Goal: Task Accomplishment & Management: Manage account settings

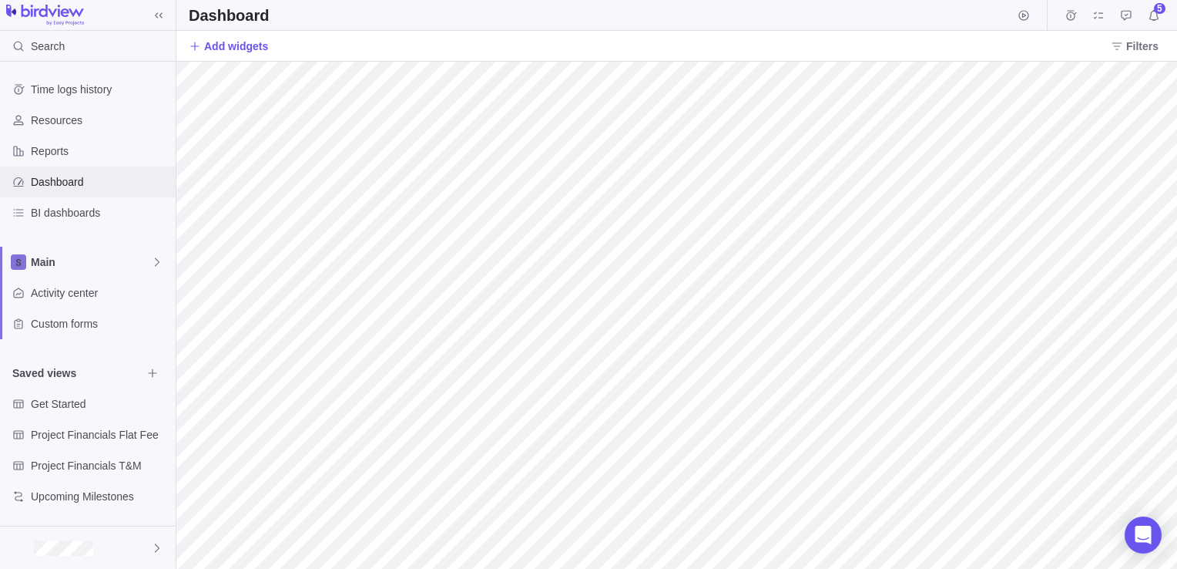
click at [82, 186] on span "Dashboard" at bounding box center [100, 181] width 139 height 15
click at [1121, 51] on icon at bounding box center [1117, 46] width 12 height 12
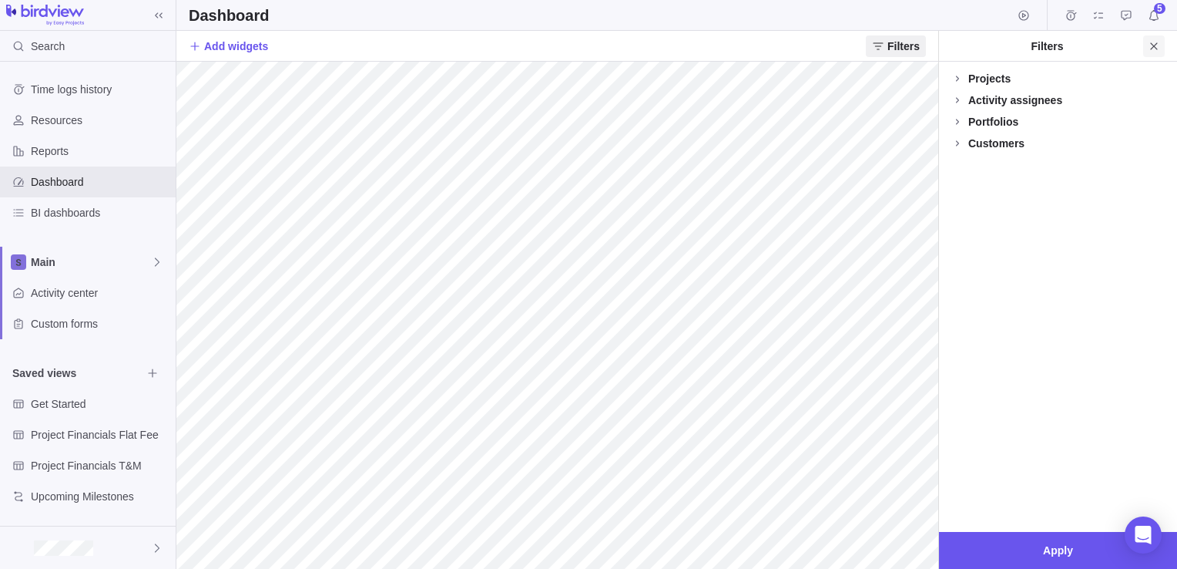
click at [1153, 45] on icon "Close" at bounding box center [1154, 46] width 12 height 12
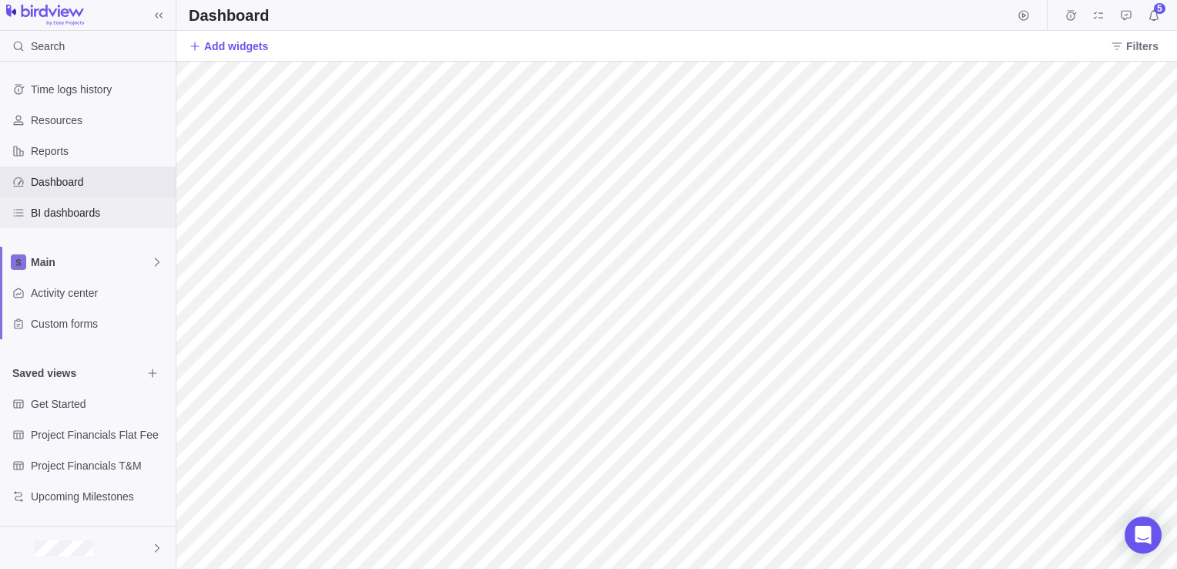
click at [53, 206] on span "BI dashboards" at bounding box center [100, 212] width 139 height 15
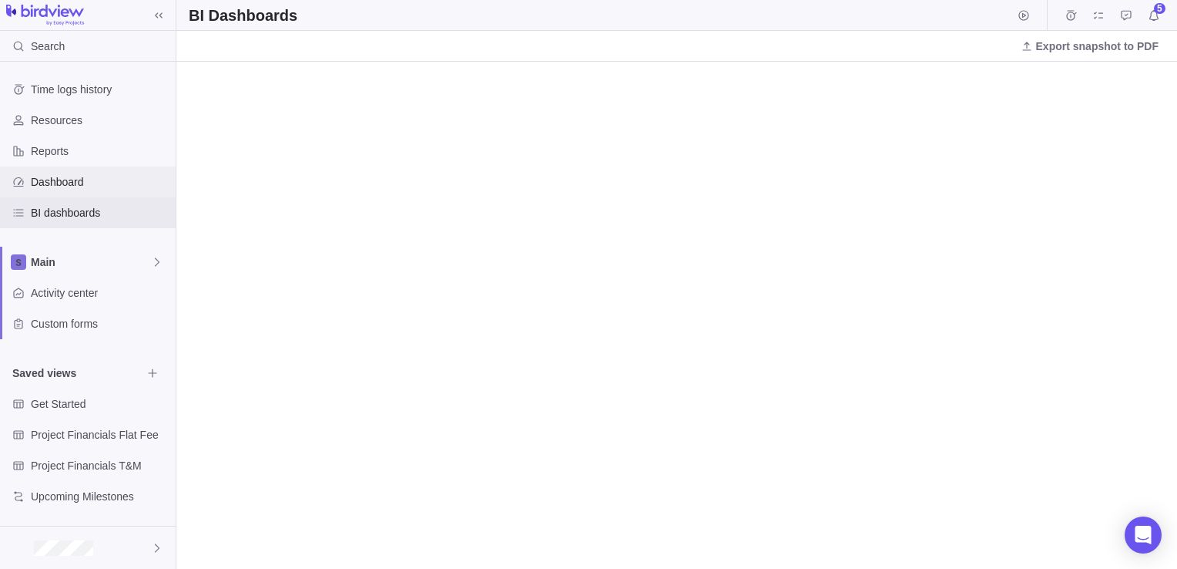
click at [49, 186] on span "Dashboard" at bounding box center [100, 181] width 139 height 15
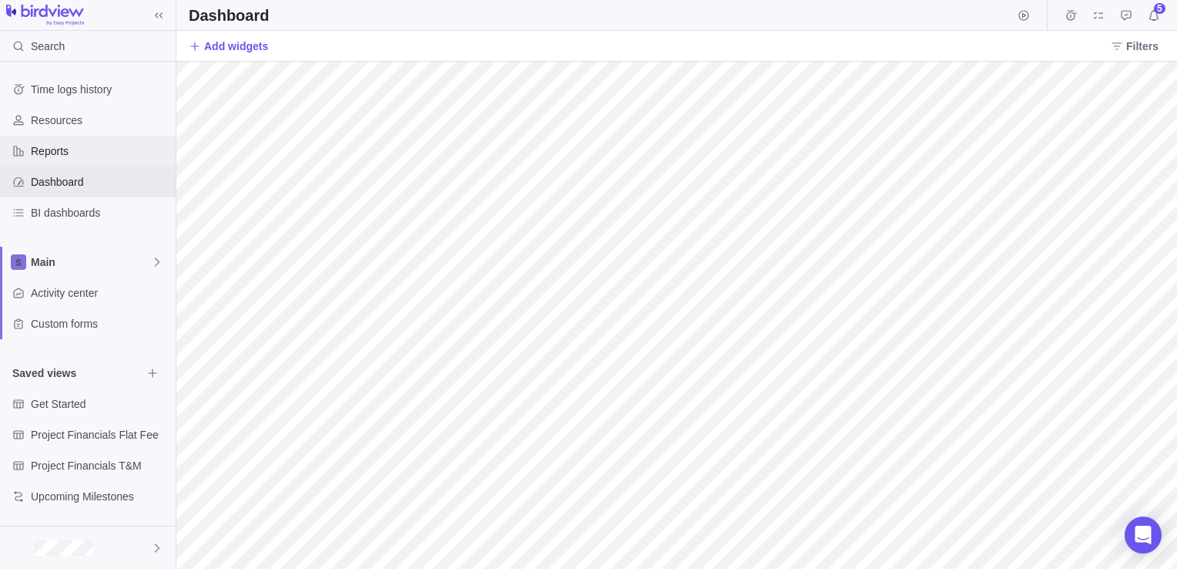
click at [49, 154] on span "Reports" at bounding box center [100, 150] width 139 height 15
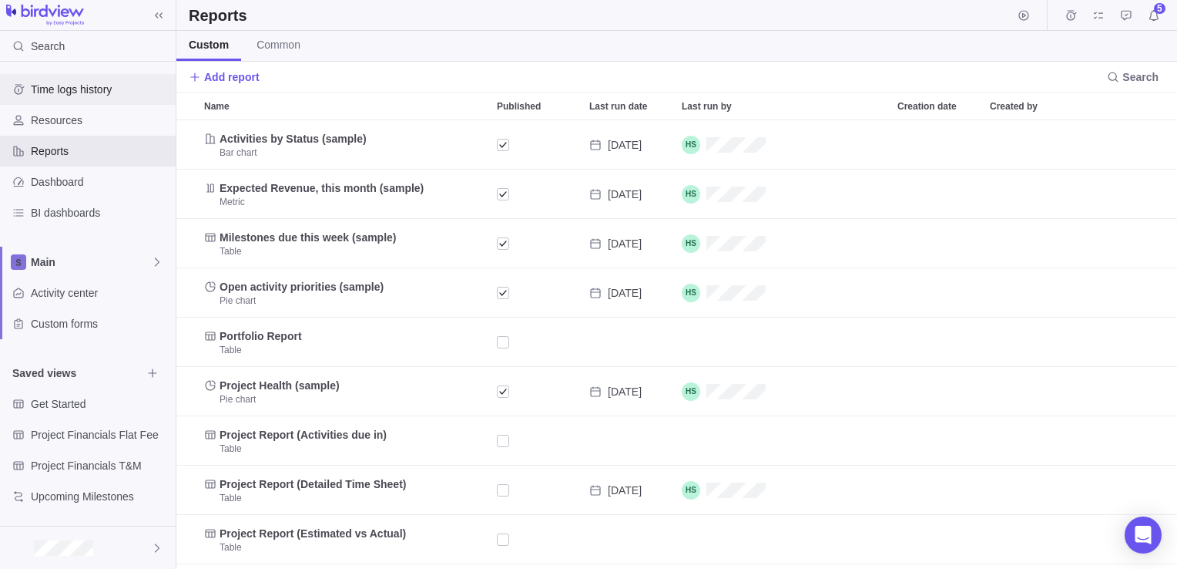
click at [65, 89] on span "Time logs history" at bounding box center [100, 89] width 139 height 15
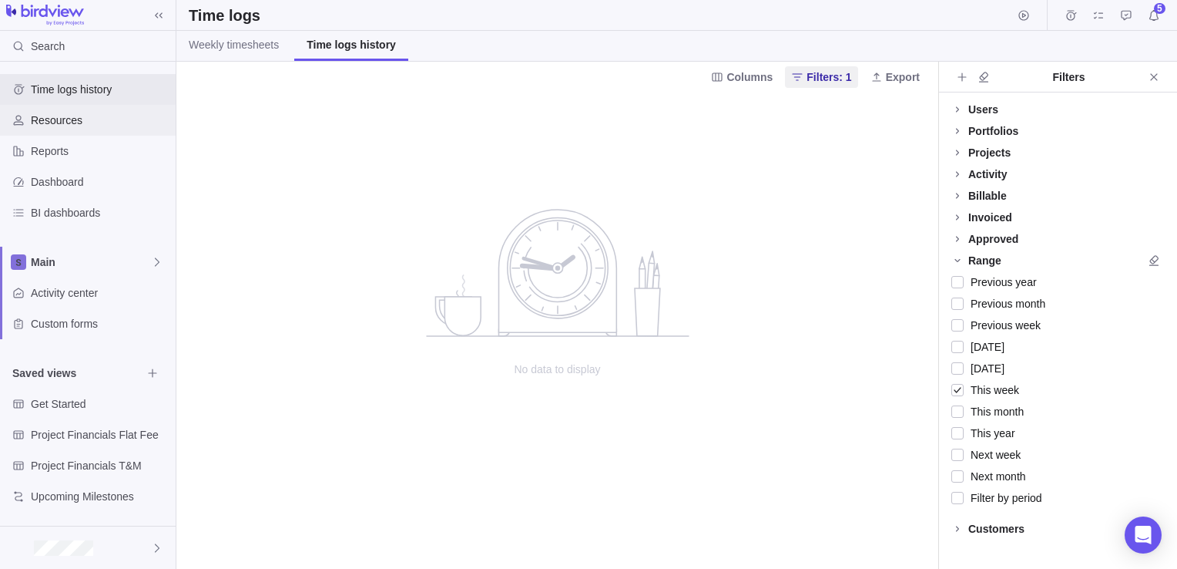
click at [96, 120] on span "Resources" at bounding box center [100, 119] width 139 height 15
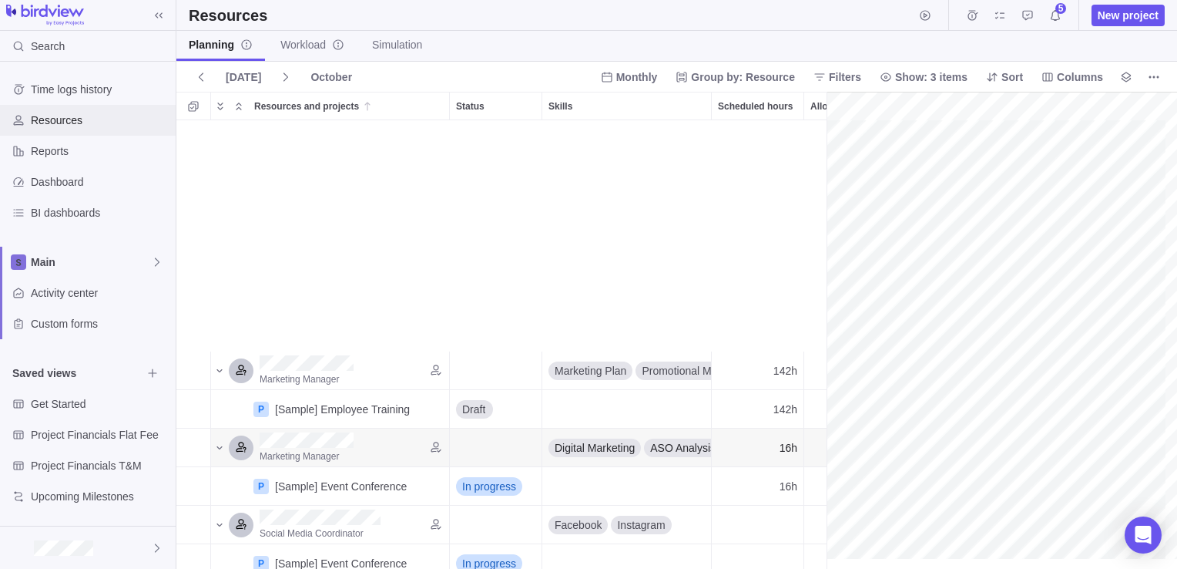
scroll to position [0, 310]
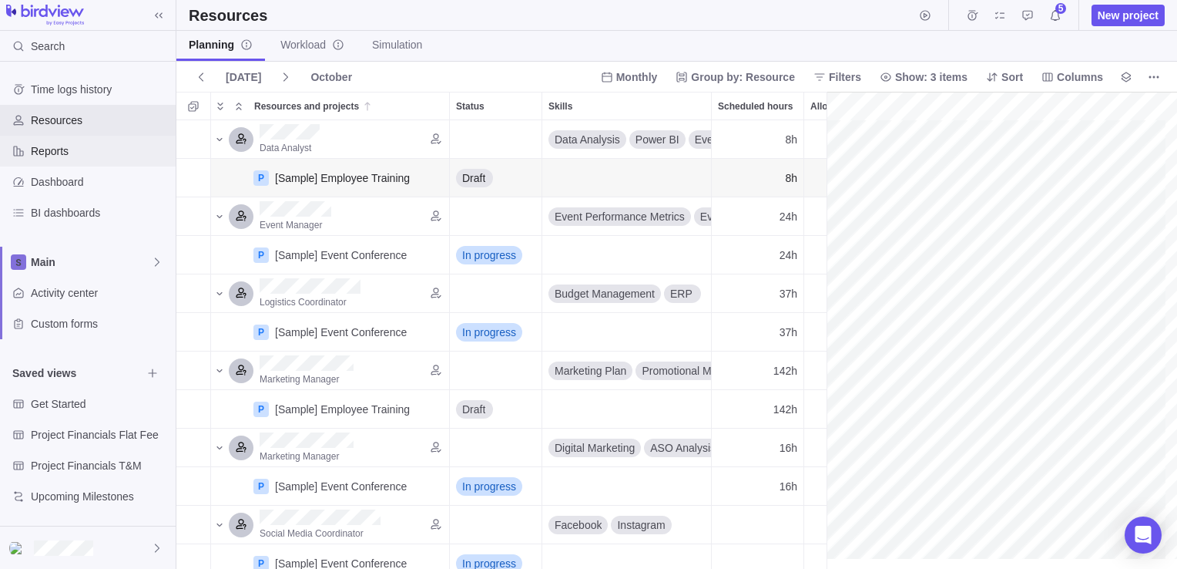
click at [92, 152] on span "Reports" at bounding box center [100, 150] width 139 height 15
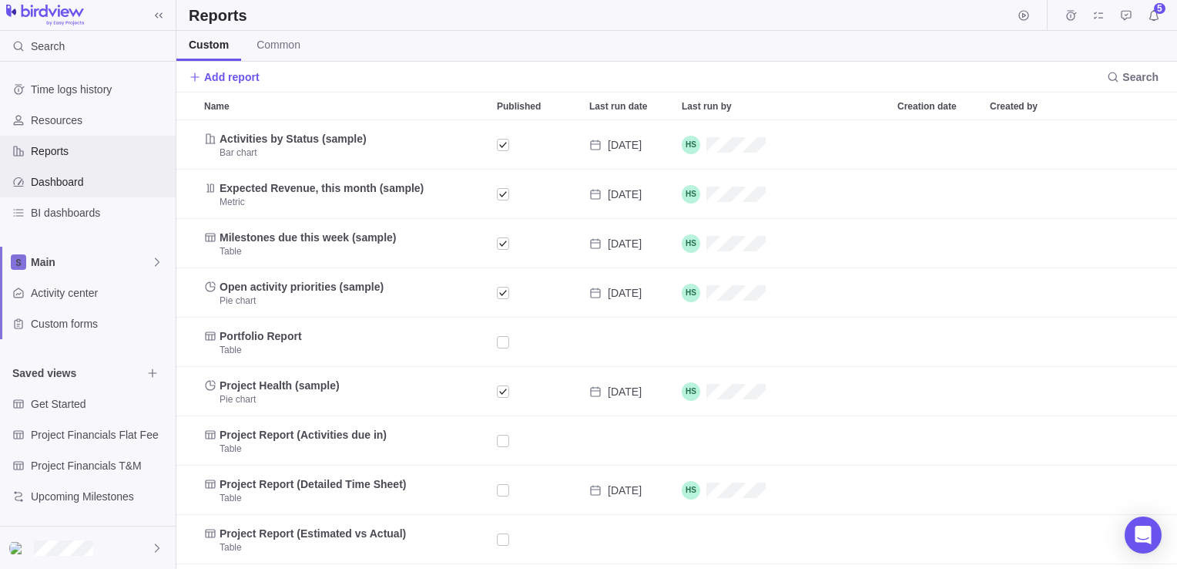
scroll to position [437, 989]
click at [99, 186] on span "Dashboard" at bounding box center [100, 181] width 139 height 15
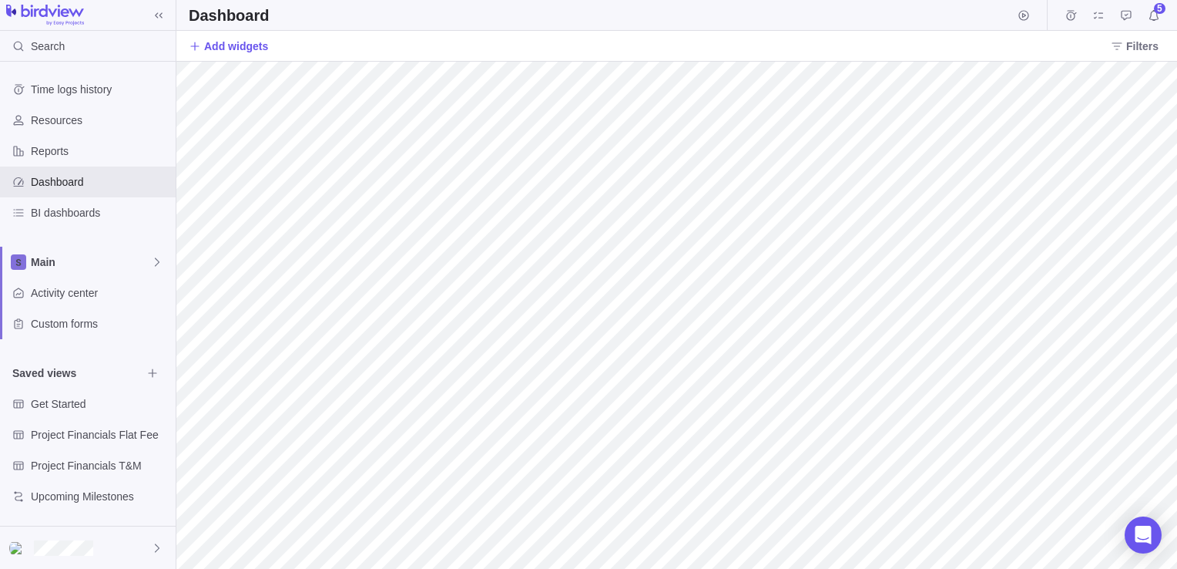
click at [293, 16] on div "Dashboard 5" at bounding box center [676, 15] width 1001 height 31
click at [193, 45] on icon at bounding box center [194, 46] width 8 height 8
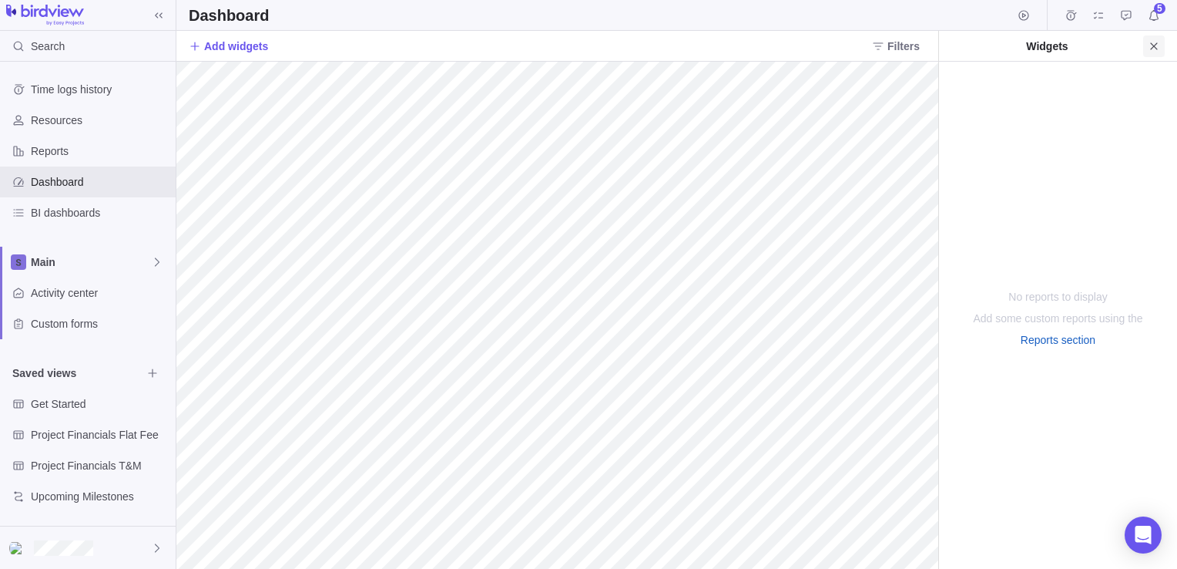
click at [1153, 49] on icon "Close" at bounding box center [1154, 46] width 12 height 12
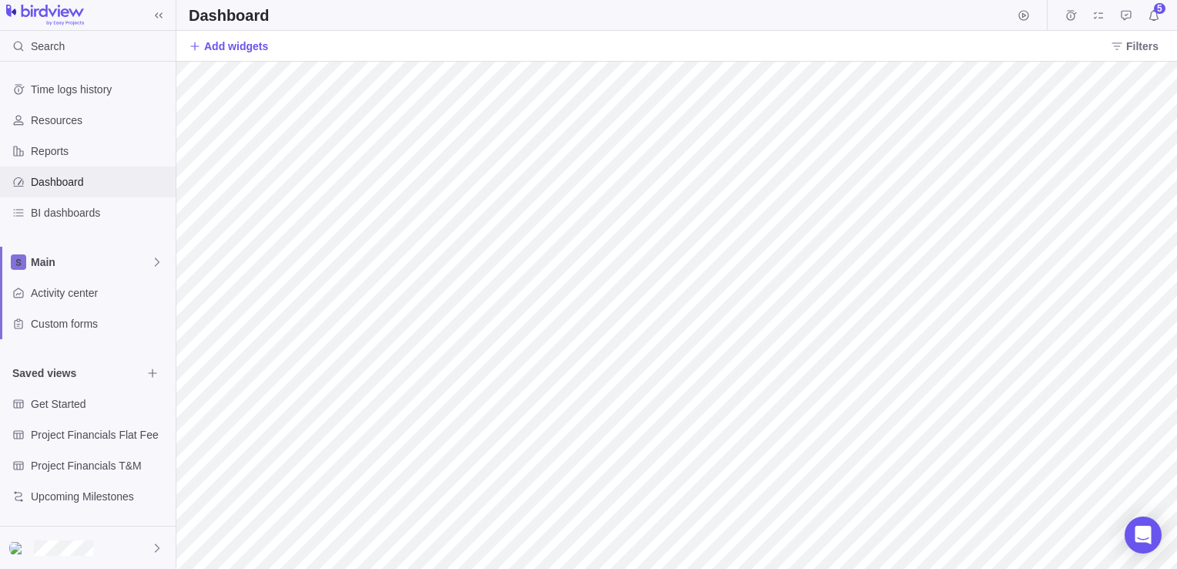
drag, startPoint x: 79, startPoint y: 180, endPoint x: 59, endPoint y: 180, distance: 20.0
click at [59, 180] on span "Dashboard" at bounding box center [100, 181] width 139 height 15
click at [77, 430] on span "Project Financials Flat Fee" at bounding box center [86, 434] width 111 height 15
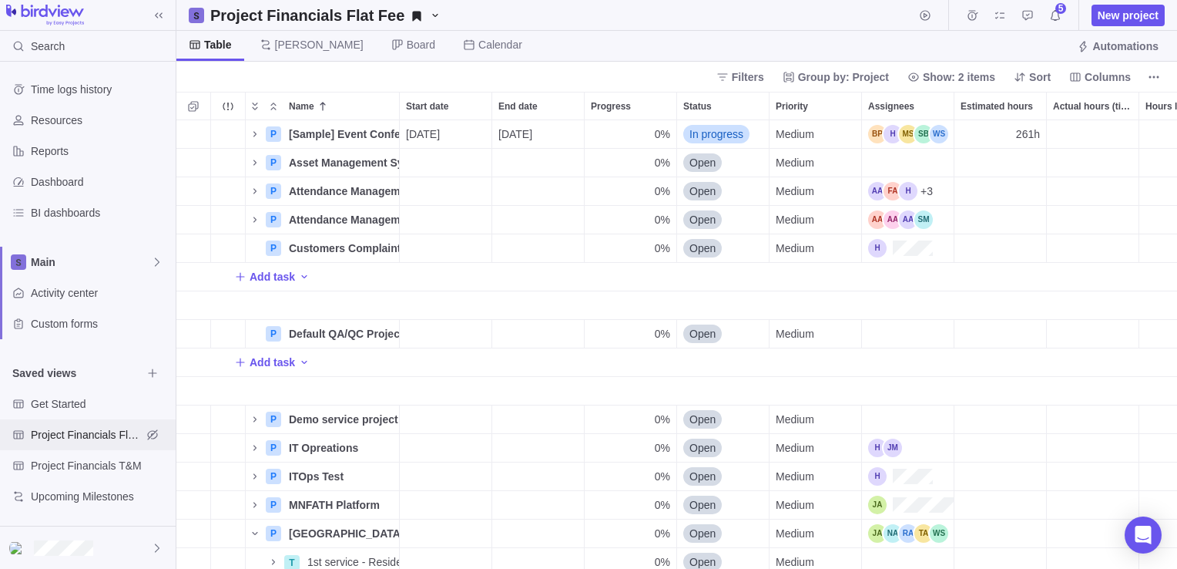
scroll to position [437, 989]
drag, startPoint x: 77, startPoint y: 430, endPoint x: 398, endPoint y: 73, distance: 480.1
click at [398, 73] on div "Filters Group by: Project Show: 2 items Sort Columns" at bounding box center [676, 77] width 1001 height 30
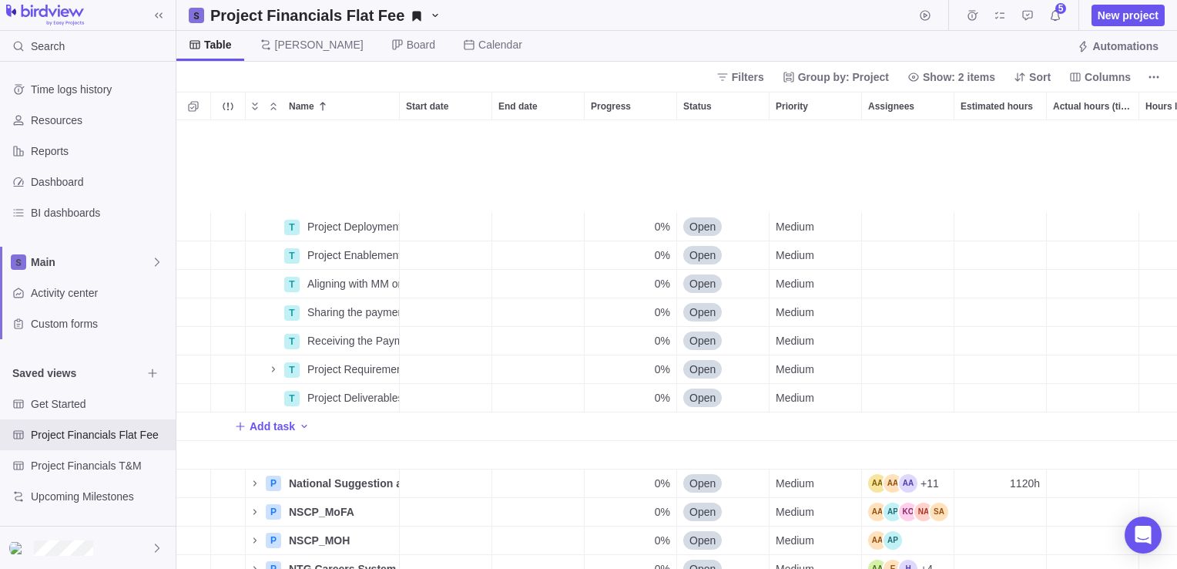
scroll to position [770, 0]
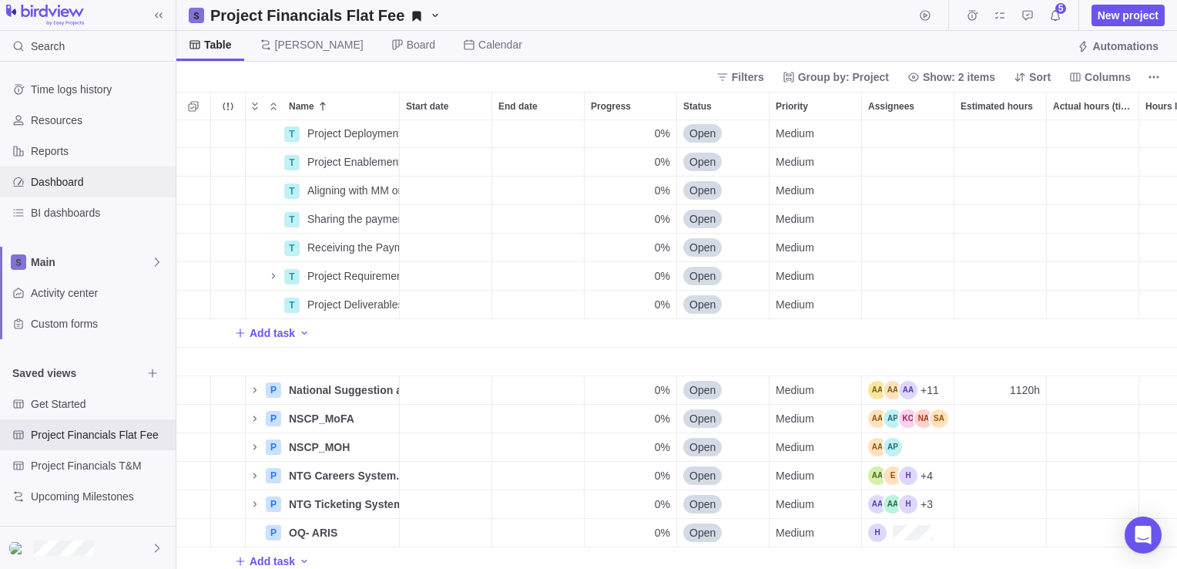
click at [84, 183] on span "Dashboard" at bounding box center [100, 181] width 139 height 15
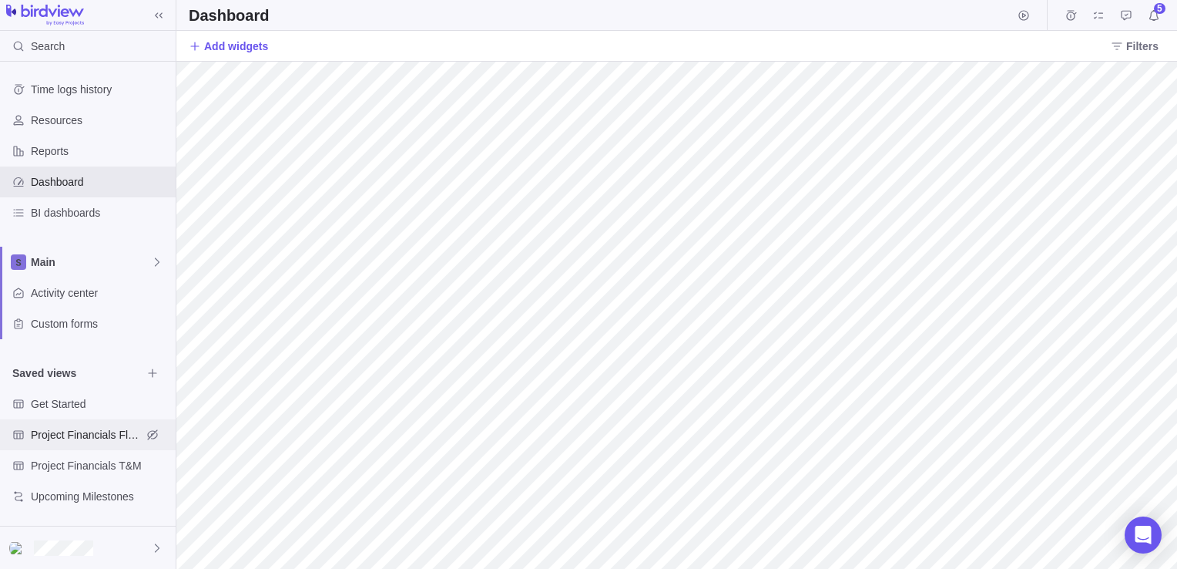
click at [69, 434] on span "Project Financials Flat Fee" at bounding box center [86, 434] width 111 height 15
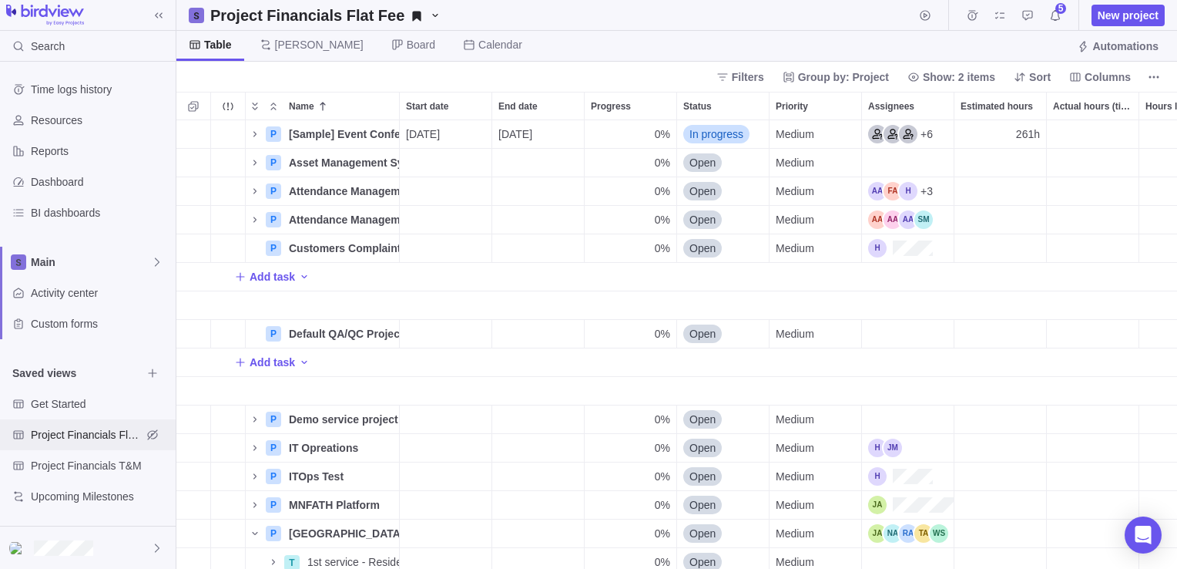
scroll to position [437, 989]
click at [42, 460] on span "Project Financials T&M" at bounding box center [86, 465] width 111 height 15
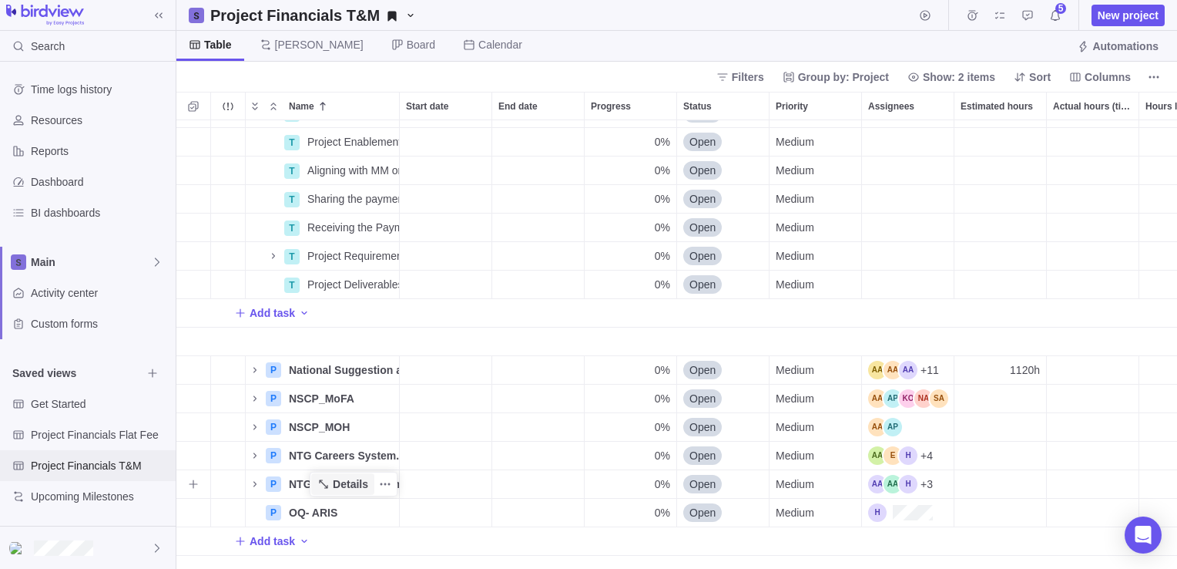
scroll to position [770, 0]
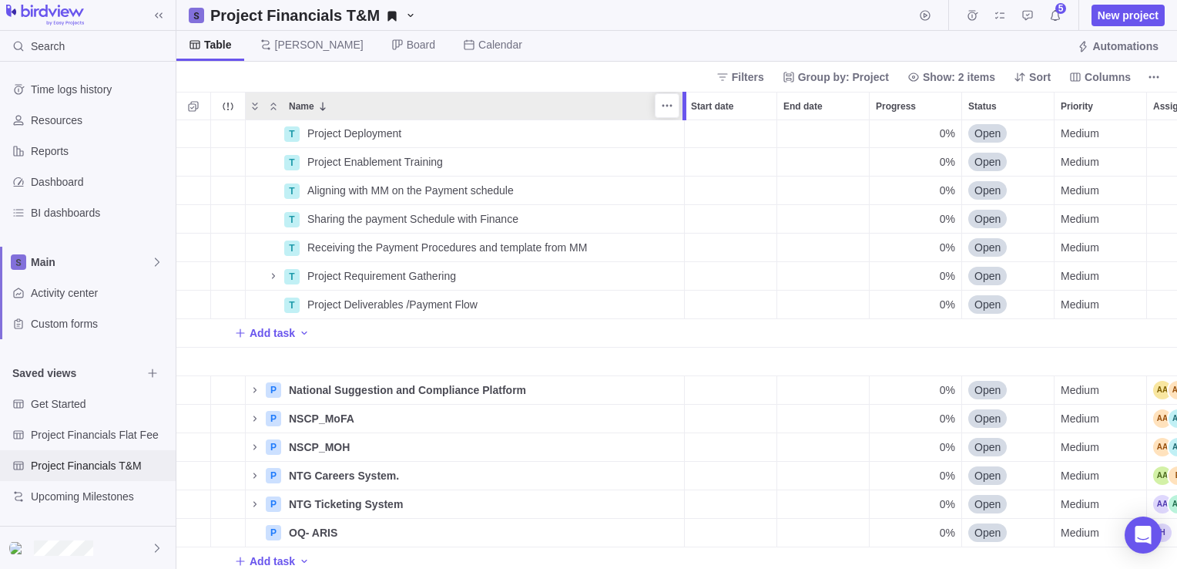
drag, startPoint x: 404, startPoint y: 117, endPoint x: 688, endPoint y: 136, distance: 284.1
click at [688, 136] on div "Name Start date End date Progress Status Priority Assignees Estimated hours Act…" at bounding box center [676, 330] width 1001 height 477
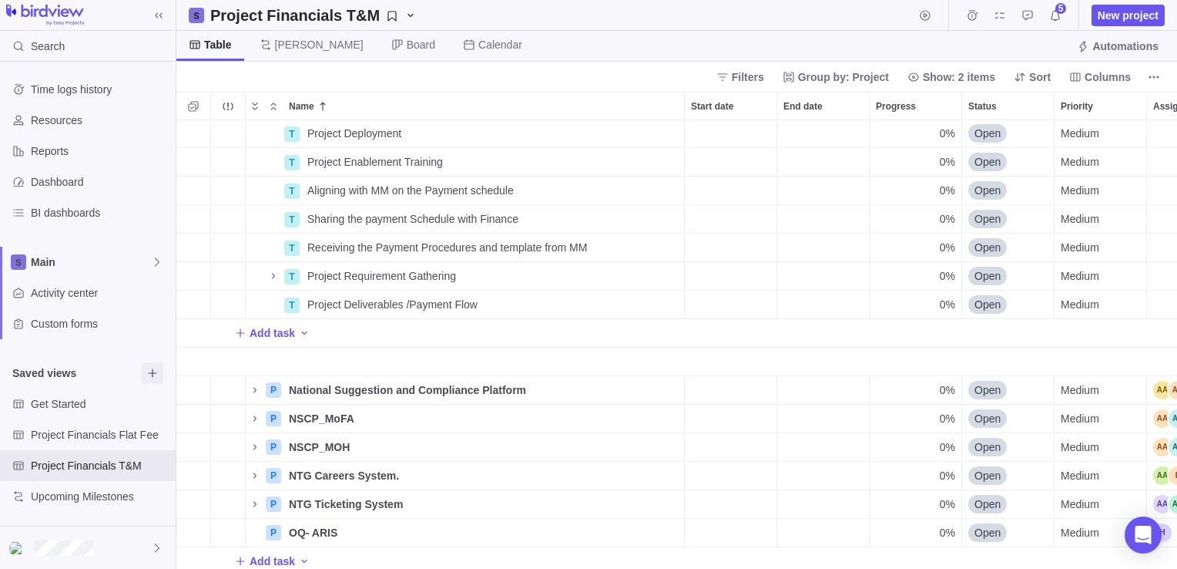
click at [146, 367] on icon "Browse views" at bounding box center [152, 373] width 12 height 12
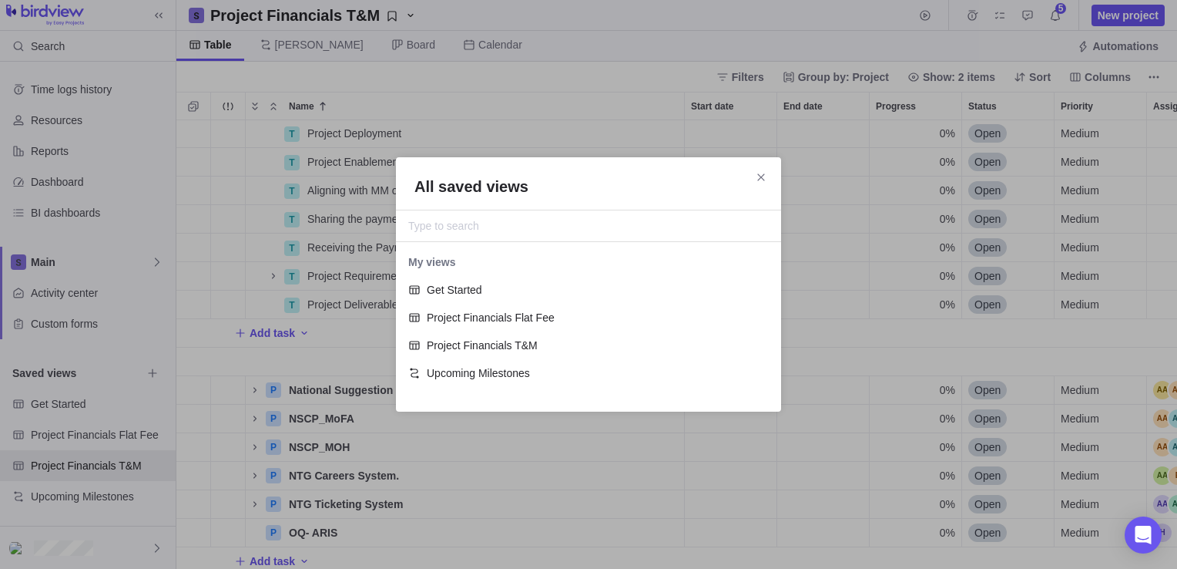
scroll to position [139, 373]
click at [756, 183] on span "Close" at bounding box center [761, 177] width 22 height 22
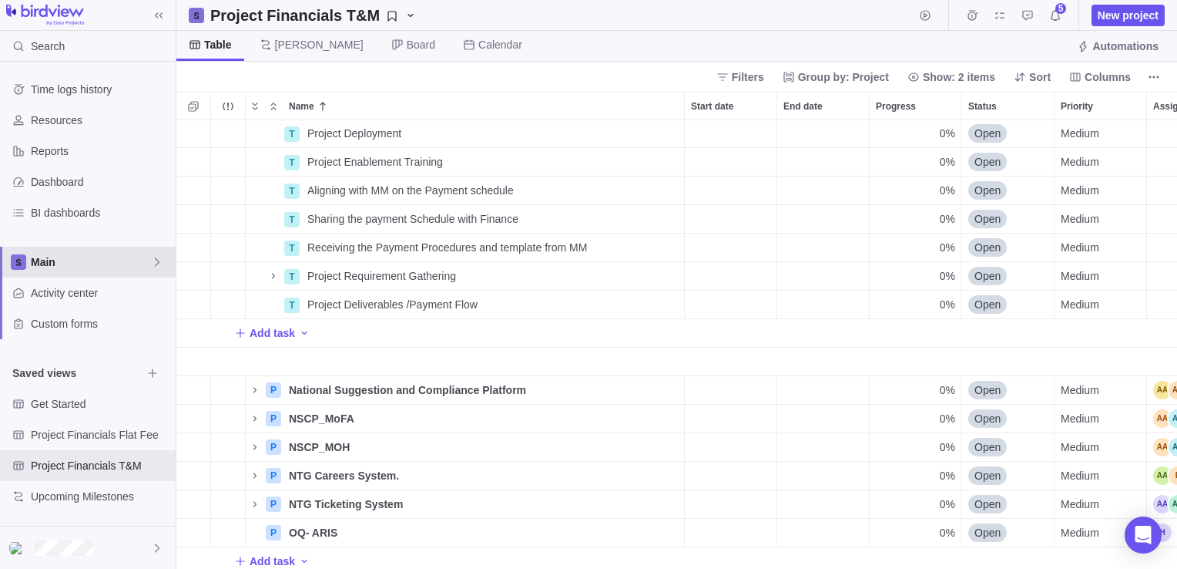
click at [162, 254] on div "Main" at bounding box center [88, 262] width 176 height 31
click at [92, 326] on span "New space" at bounding box center [71, 325] width 55 height 15
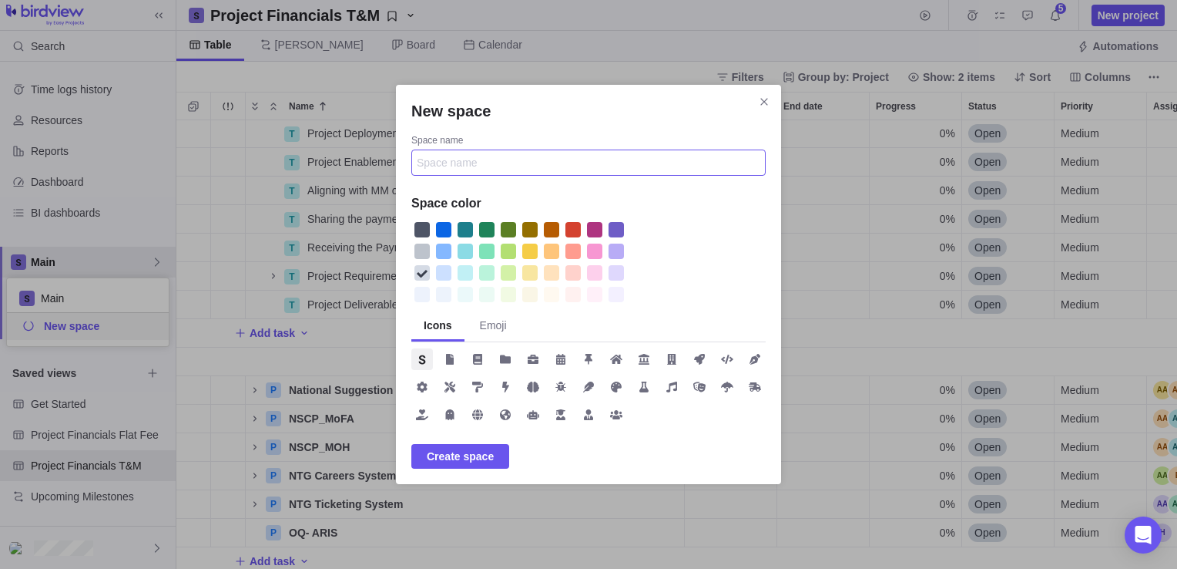
click at [445, 159] on input "Space name" at bounding box center [588, 162] width 354 height 26
type input "F"
type input "n"
type input "NTG-SI-60-Project Financial Standing"
click at [526, 257] on div "New space" at bounding box center [529, 250] width 15 height 15
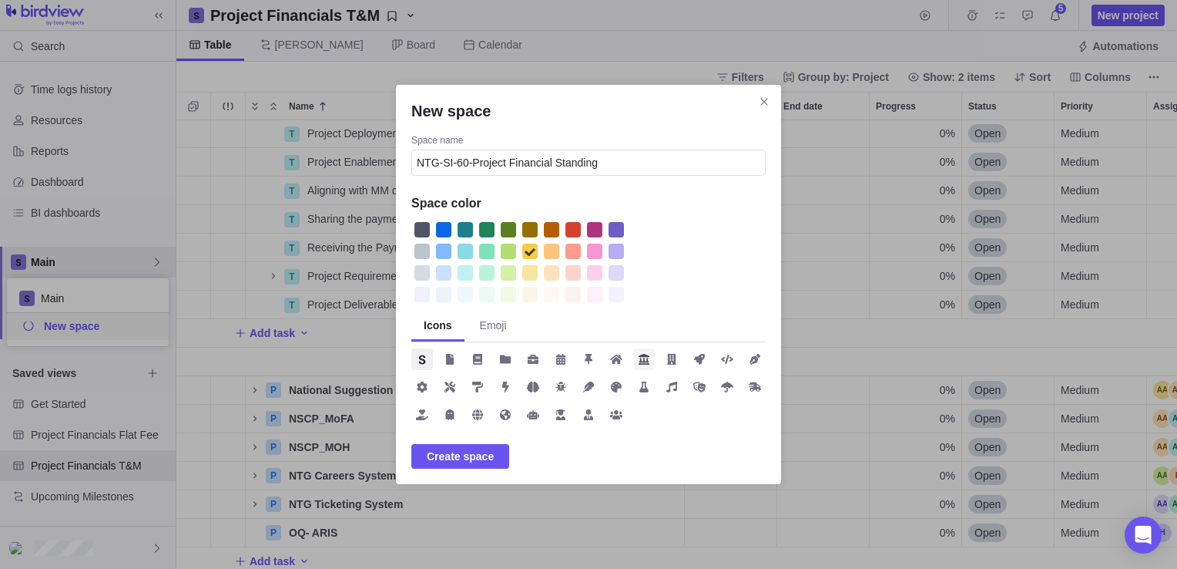
click at [642, 359] on icon "New space" at bounding box center [644, 359] width 12 height 12
click at [474, 444] on span "Create space" at bounding box center [460, 456] width 98 height 25
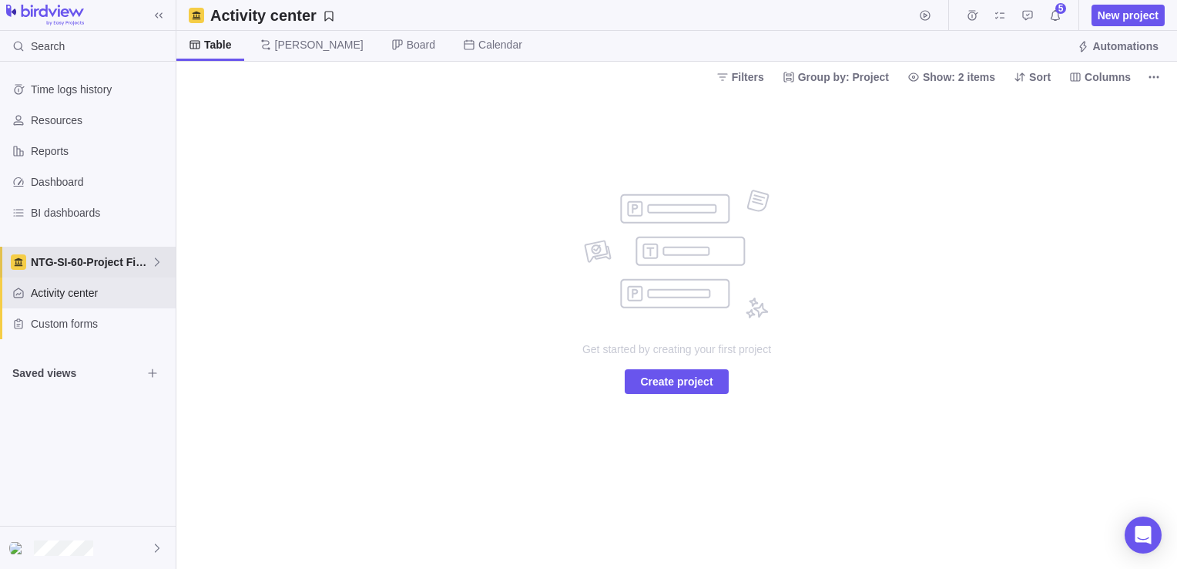
click at [153, 258] on icon at bounding box center [157, 262] width 12 height 12
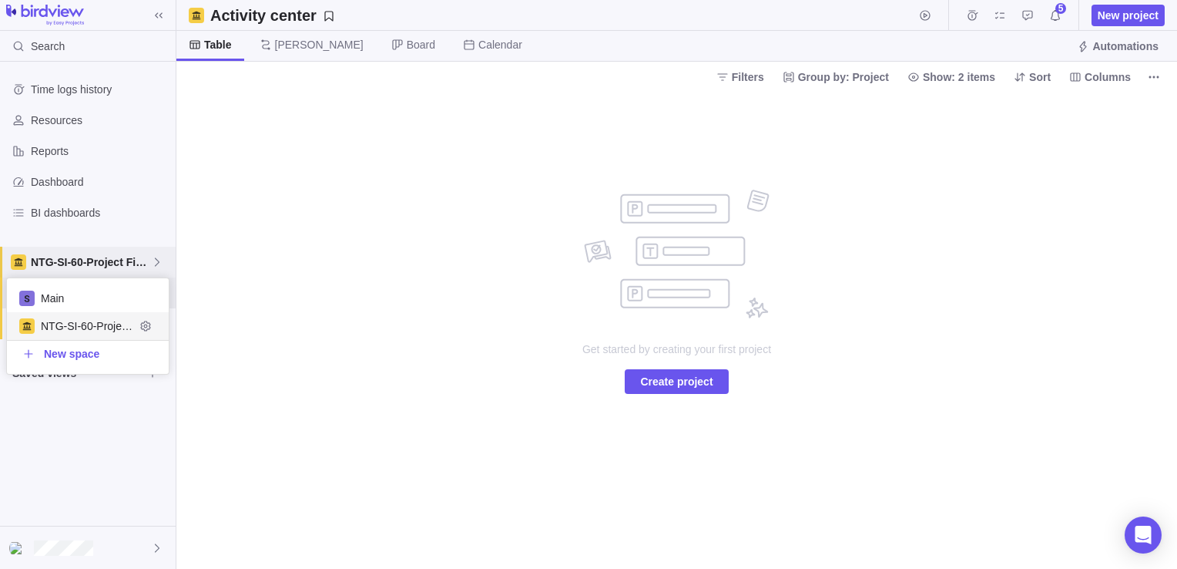
scroll to position [83, 150]
drag, startPoint x: 384, startPoint y: 293, endPoint x: 448, endPoint y: 326, distance: 71.3
click at [385, 292] on body "Search Time logs history Resources Reports Dashboard BI dashboards NTG-SI-60-Pr…" at bounding box center [588, 284] width 1177 height 569
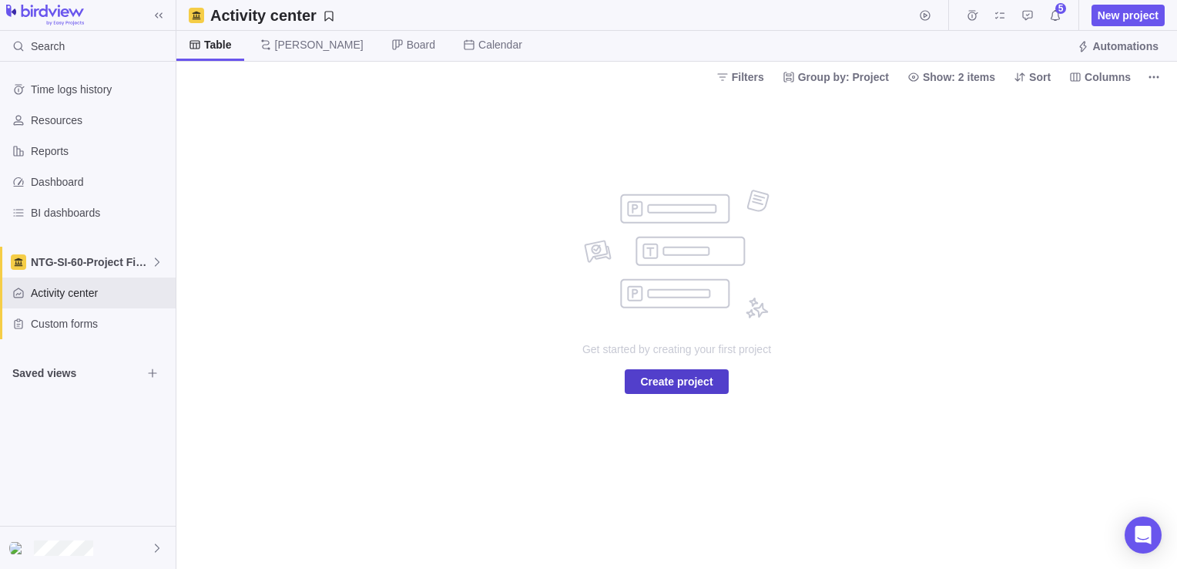
click at [689, 379] on span "Create project" at bounding box center [676, 381] width 72 height 18
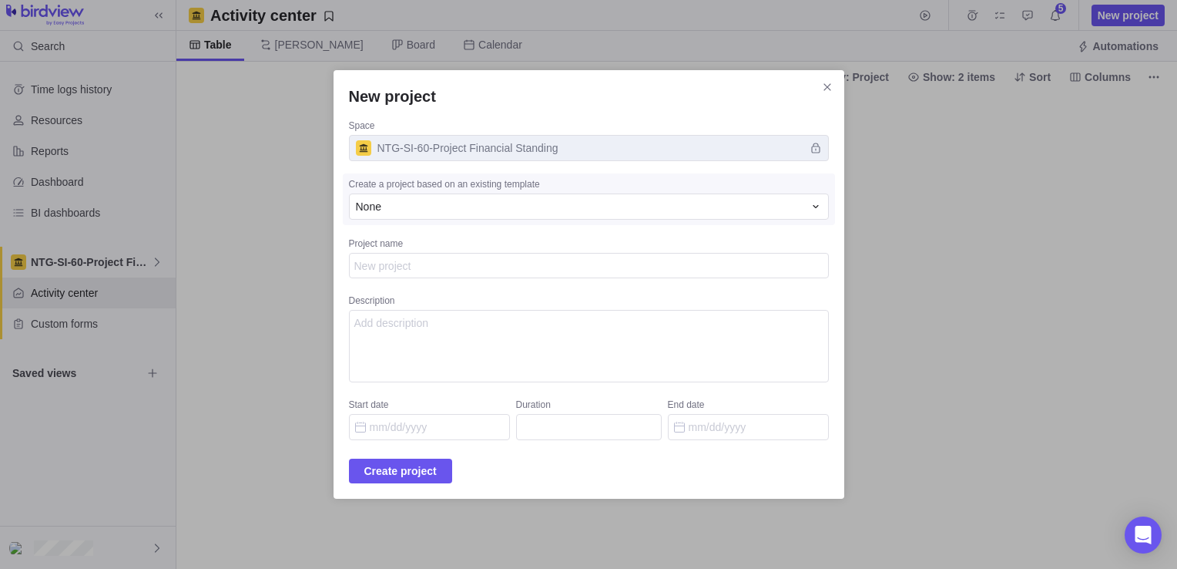
click at [441, 270] on textarea "Project name" at bounding box center [589, 266] width 480 height 26
click at [458, 203] on div "None" at bounding box center [580, 206] width 448 height 15
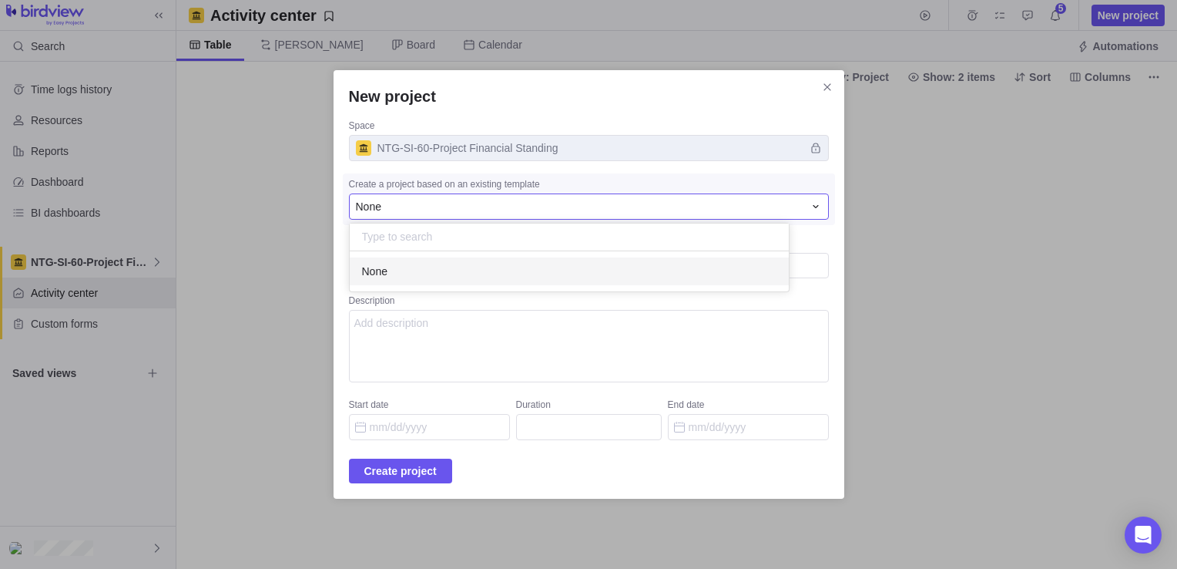
click at [415, 217] on div "None" at bounding box center [589, 206] width 480 height 26
click at [430, 269] on textarea "Project name" at bounding box center [589, 266] width 480 height 26
paste textarea "Project Wise Financial Standings"
type textarea "x"
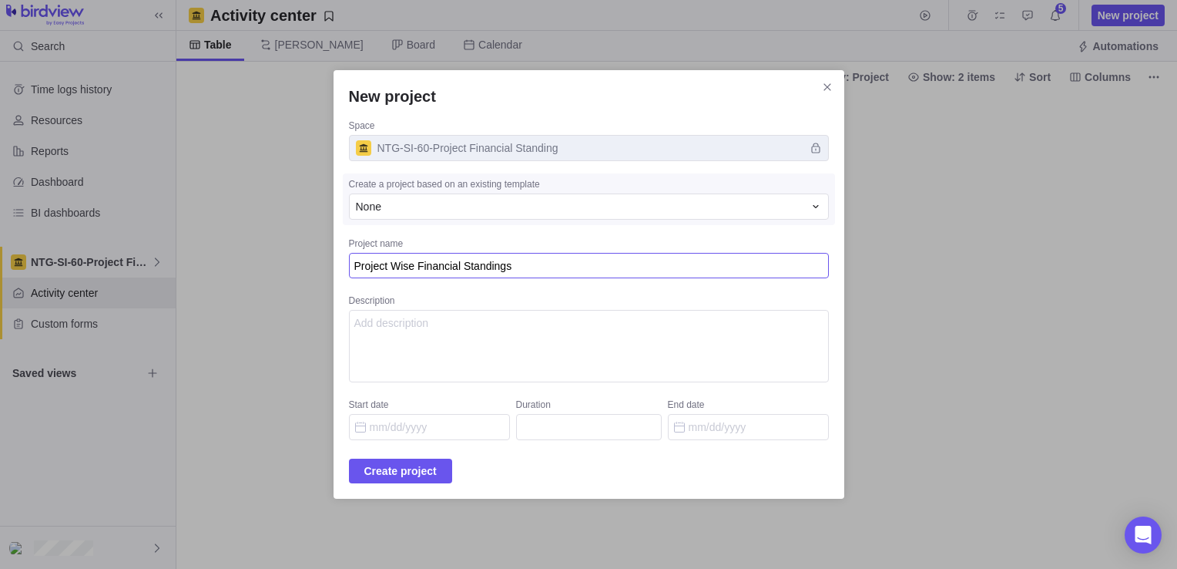
type textarea "Project Wise Financial Standings"
click at [415, 332] on textarea "Description" at bounding box center [589, 346] width 480 height 72
paste textarea "This gap results in limited visibility on project profitability, weak financial…"
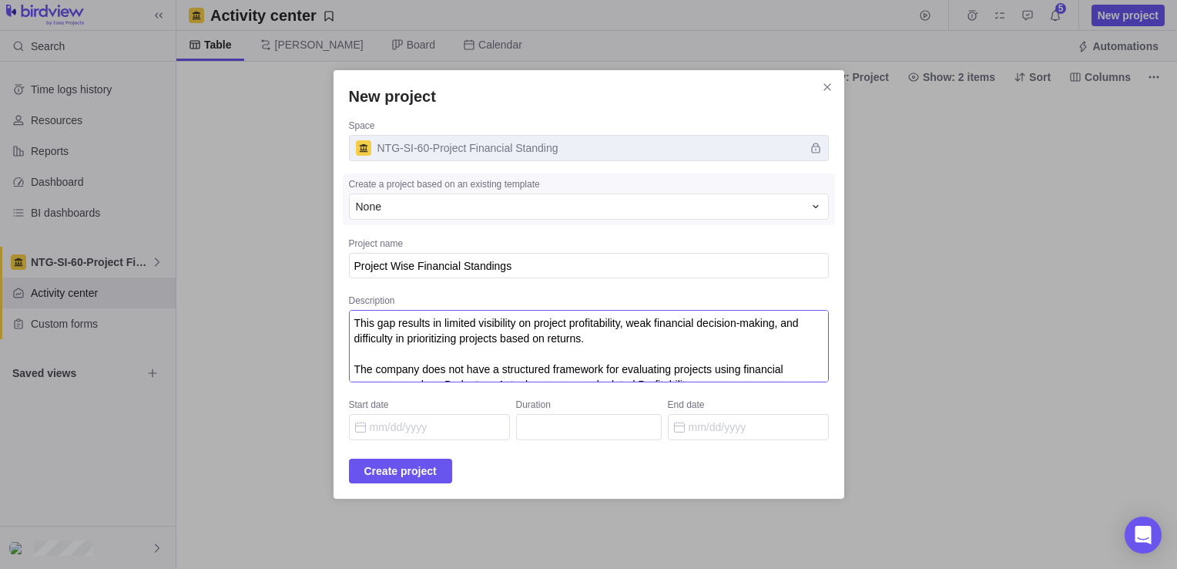
scroll to position [10, 0]
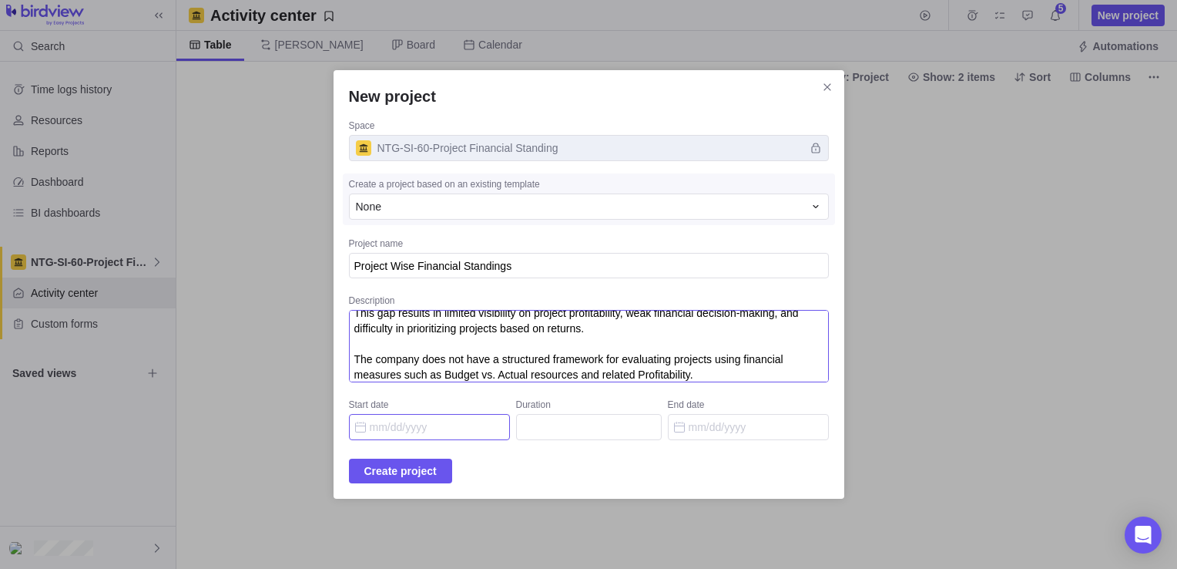
type textarea "This gap results in limited visibility on project profitability, weak financial…"
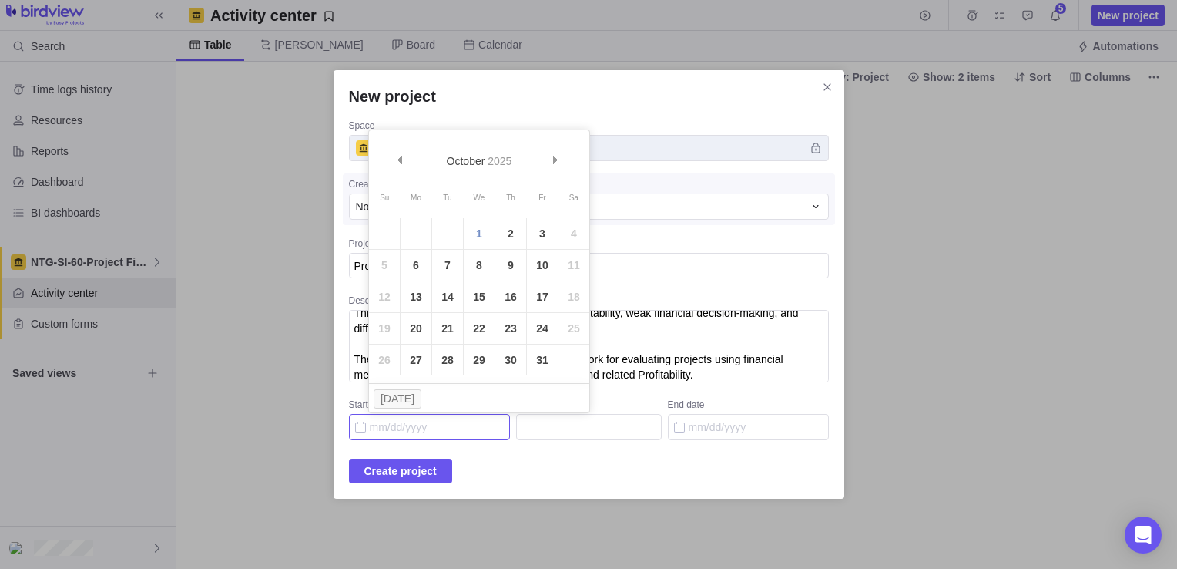
click at [401, 418] on input "Start date" at bounding box center [429, 427] width 161 height 26
click at [403, 164] on link "Prev" at bounding box center [400, 162] width 33 height 33
click at [419, 233] on link "1" at bounding box center [416, 233] width 31 height 31
type input "[DATE]"
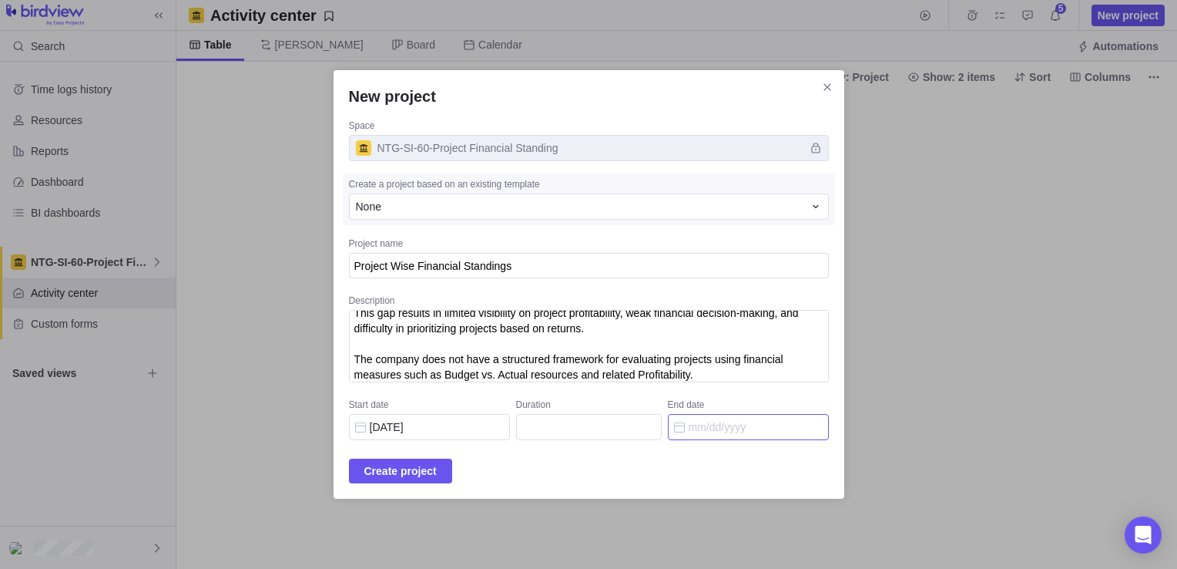
click at [681, 433] on input "End date" at bounding box center [748, 427] width 161 height 26
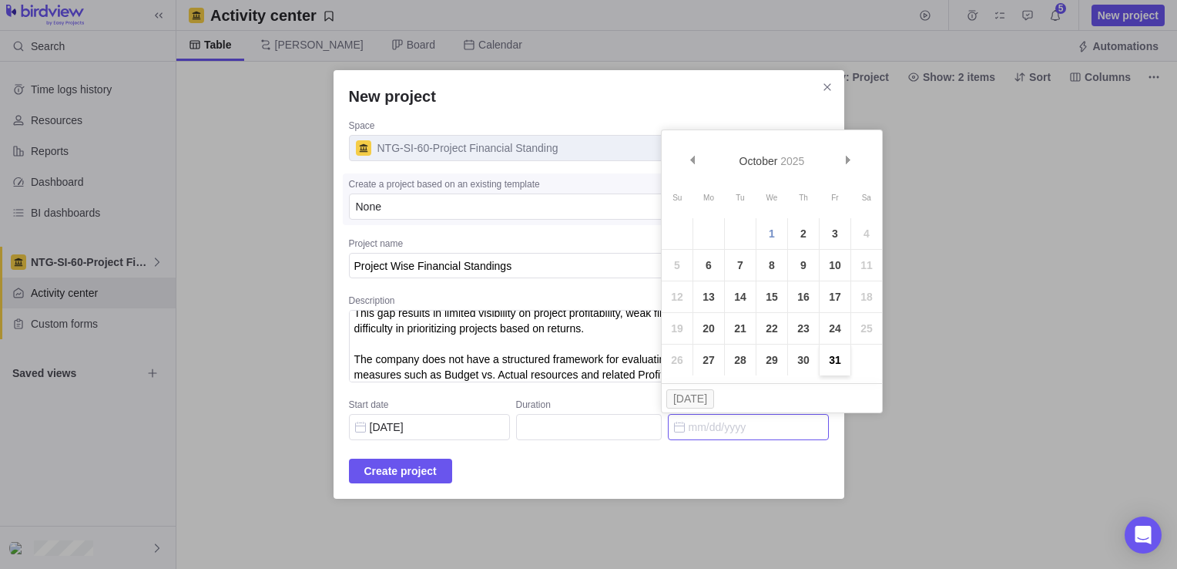
click at [820, 362] on link "31" at bounding box center [835, 359] width 31 height 31
type input "45"
type input "[DATE]"
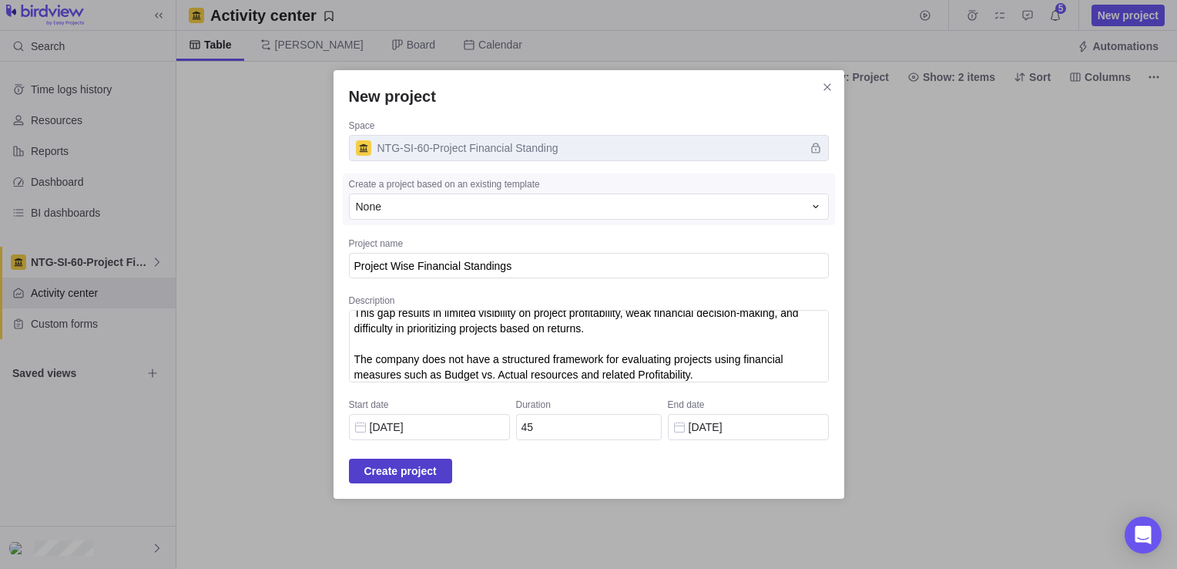
click at [451, 479] on span "Create project" at bounding box center [400, 470] width 103 height 25
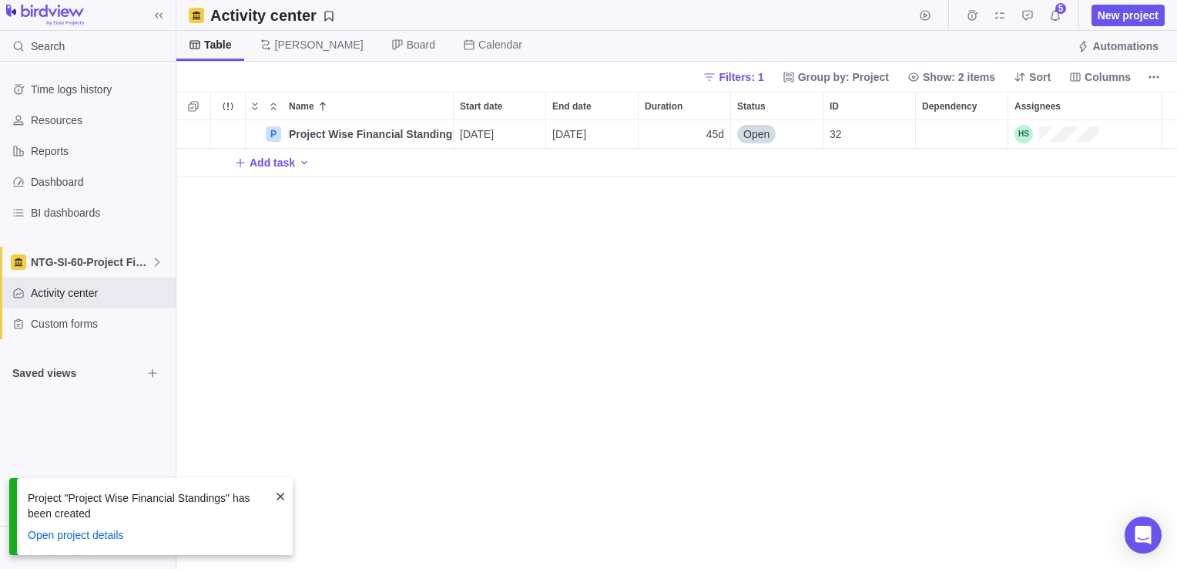
scroll to position [437, 989]
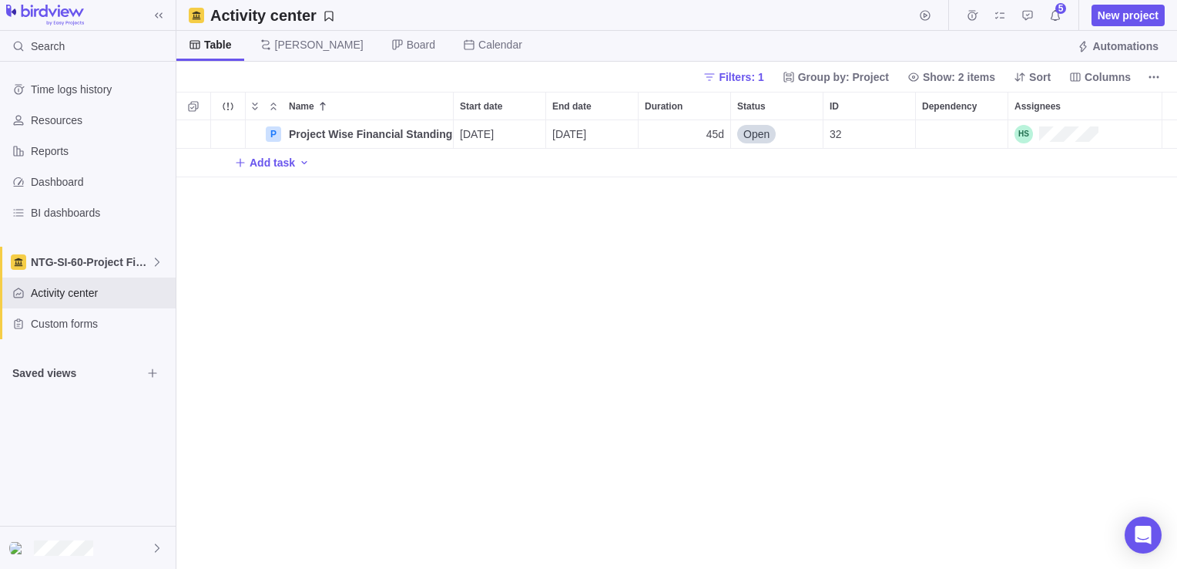
click at [404, 270] on div "P Project Wise Financial Standings Details [DATE] [DATE] 45d Open 32 Add task" at bounding box center [676, 344] width 1001 height 449
click at [407, 51] on span "Board" at bounding box center [421, 44] width 29 height 15
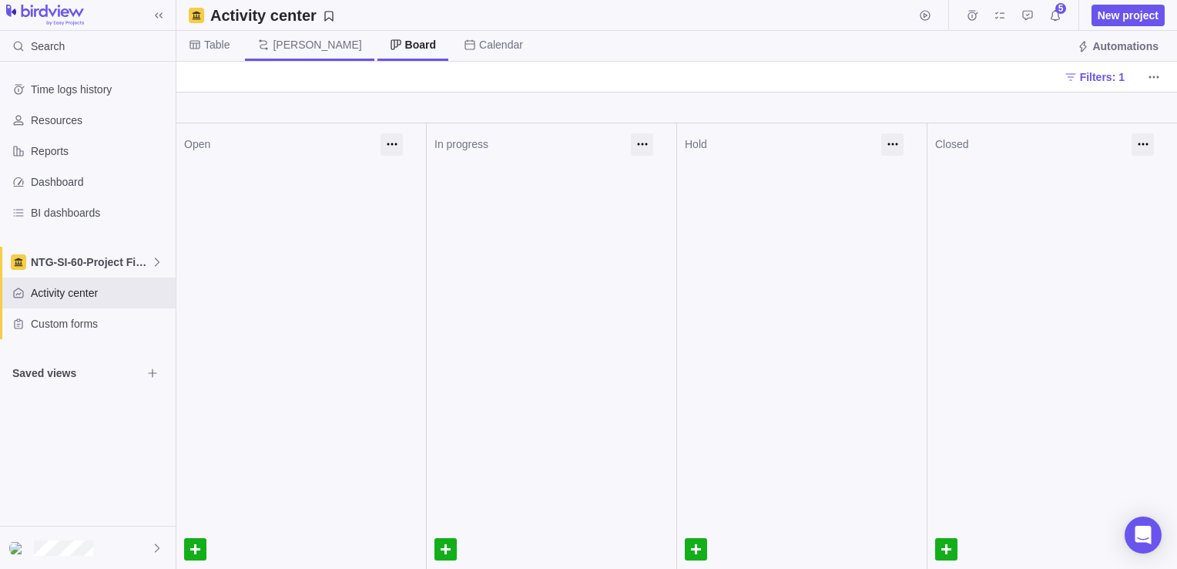
click at [282, 51] on span "[PERSON_NAME]" at bounding box center [317, 44] width 89 height 15
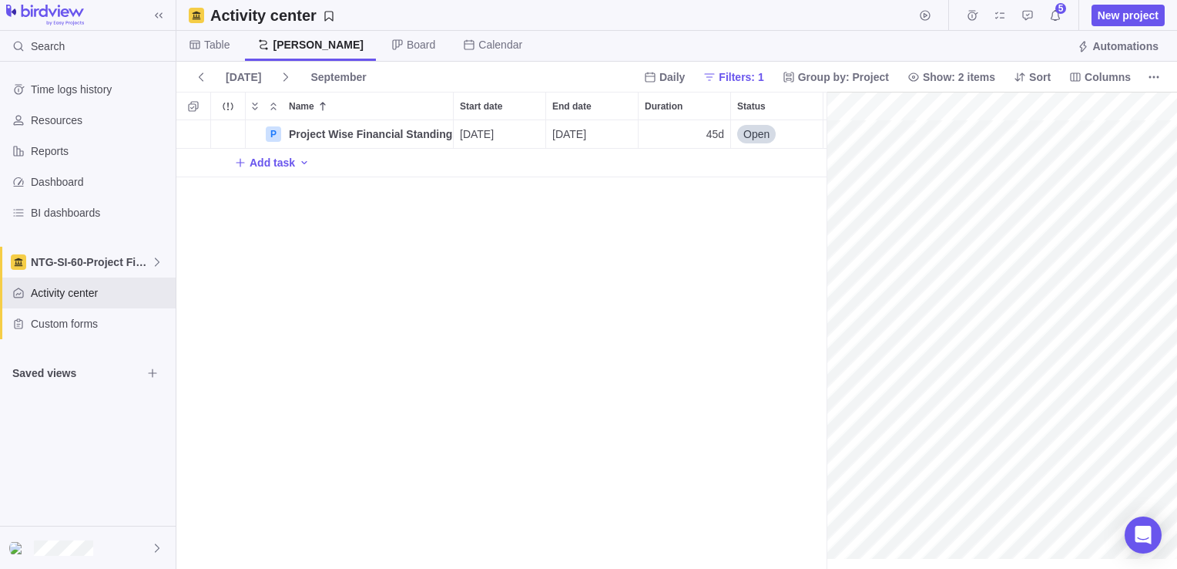
scroll to position [0, 2046]
click at [197, 112] on span "Selection mode" at bounding box center [194, 107] width 22 height 22
click at [197, 112] on div at bounding box center [194, 106] width 28 height 18
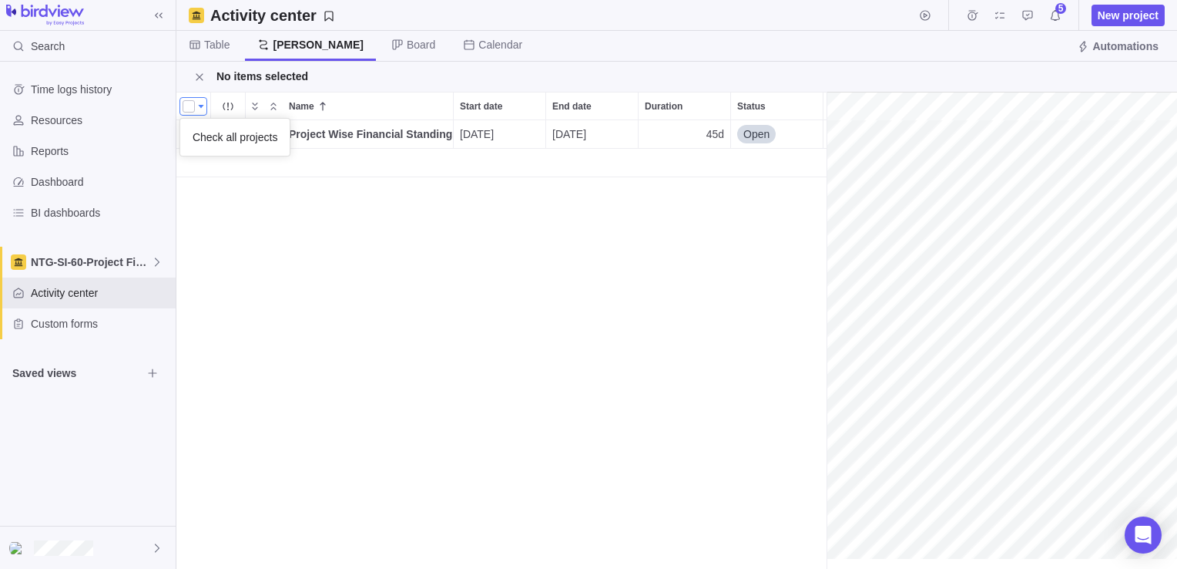
click at [322, 239] on div "Name Start date End date Duration Status ID Dependency Assignees P Project Wise…" at bounding box center [676, 330] width 1001 height 477
click at [190, 113] on div at bounding box center [189, 107] width 12 height 22
click at [232, 210] on div "P Project Wise Financial Standings Details [DATE] [DATE] 45d Open 32" at bounding box center [501, 344] width 650 height 449
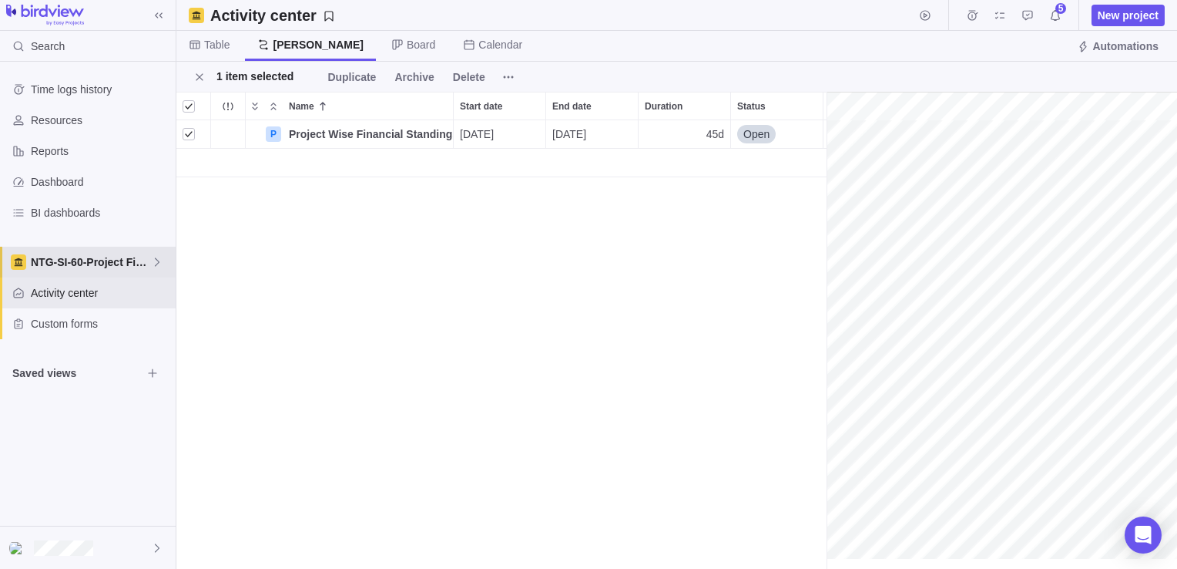
click at [86, 267] on span "NTG-SI-60-Project Financial Standing" at bounding box center [91, 261] width 120 height 15
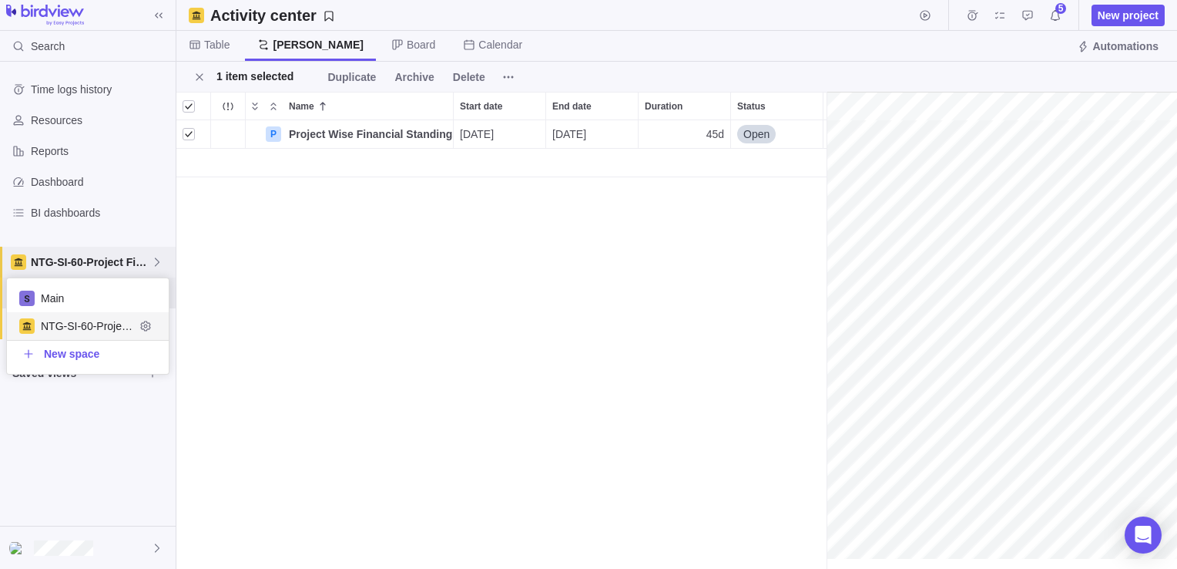
scroll to position [83, 150]
click at [64, 347] on span "New space" at bounding box center [71, 353] width 55 height 15
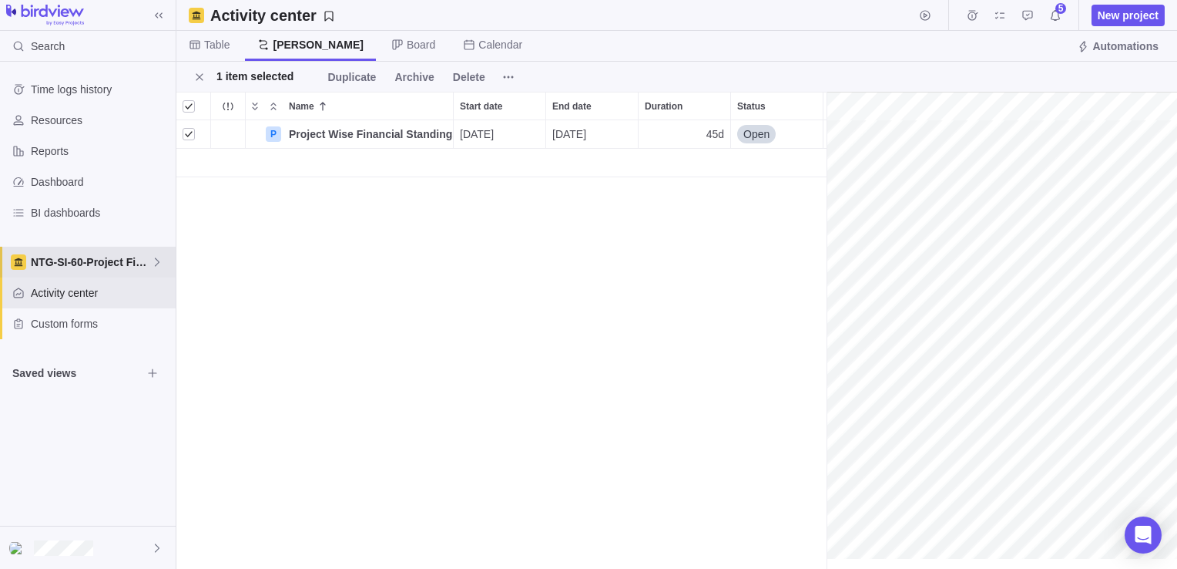
click at [99, 264] on span "NTG-SI-60-Project Financial Standing" at bounding box center [91, 261] width 120 height 15
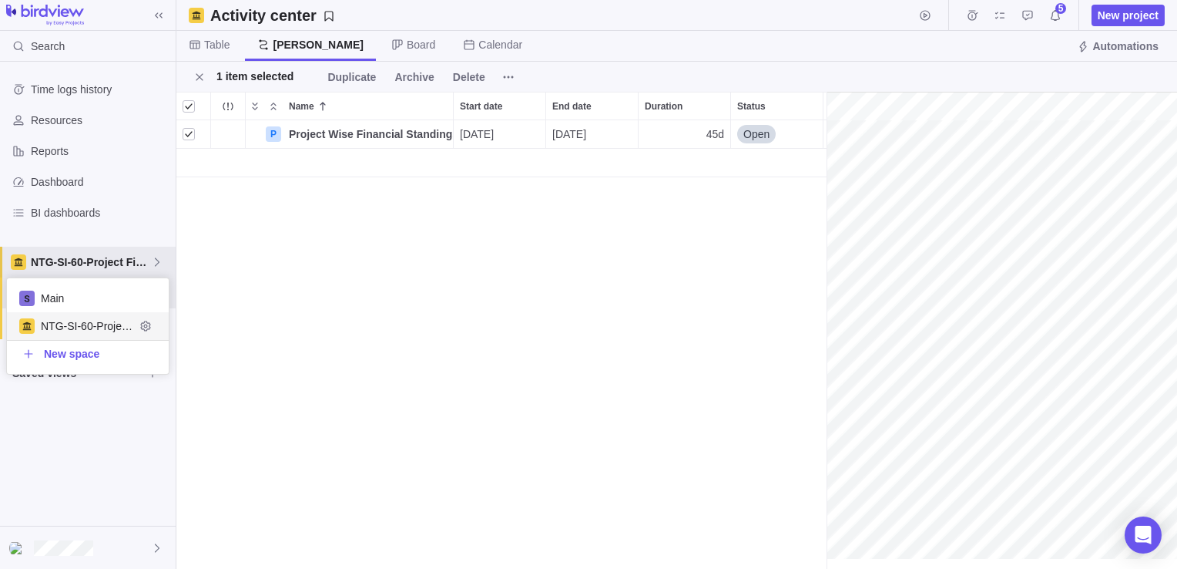
click at [105, 326] on span "NTG-SI-60-Project Financial Standing" at bounding box center [88, 325] width 94 height 15
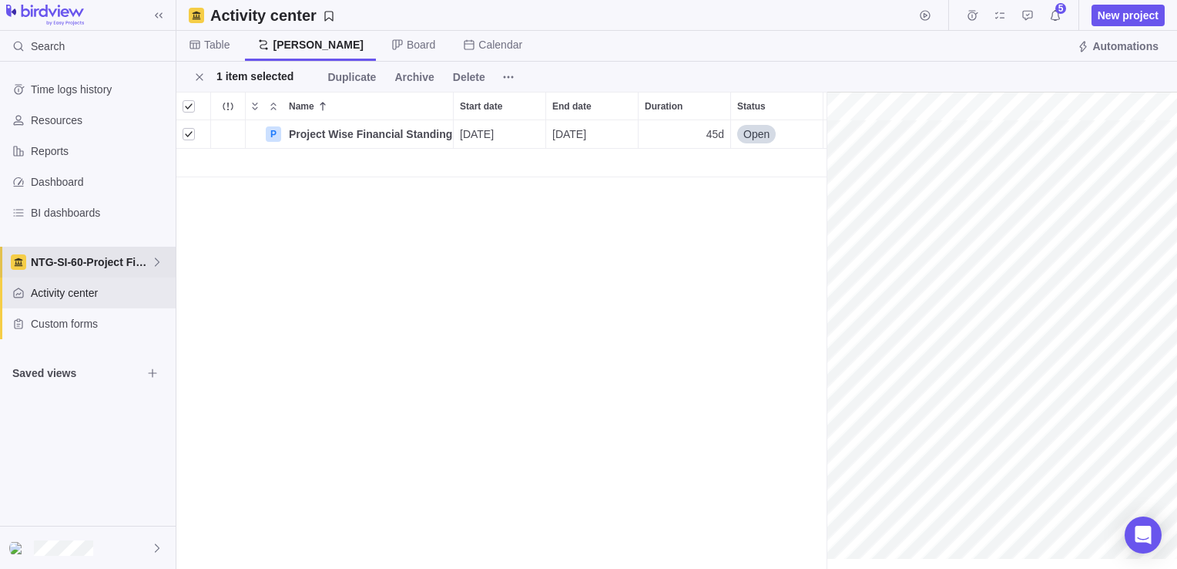
click at [100, 269] on span "NTG-SI-60-Project Financial Standing" at bounding box center [91, 261] width 120 height 15
click at [86, 294] on span "Main" at bounding box center [99, 297] width 116 height 15
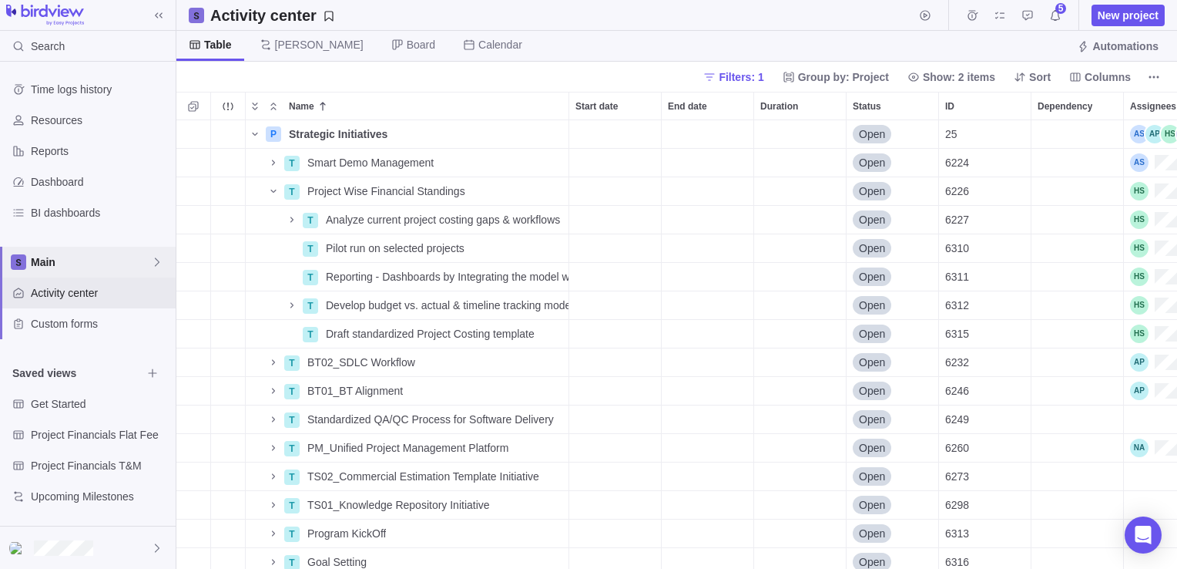
scroll to position [437, 989]
click at [1136, 12] on span "New project" at bounding box center [1128, 15] width 61 height 15
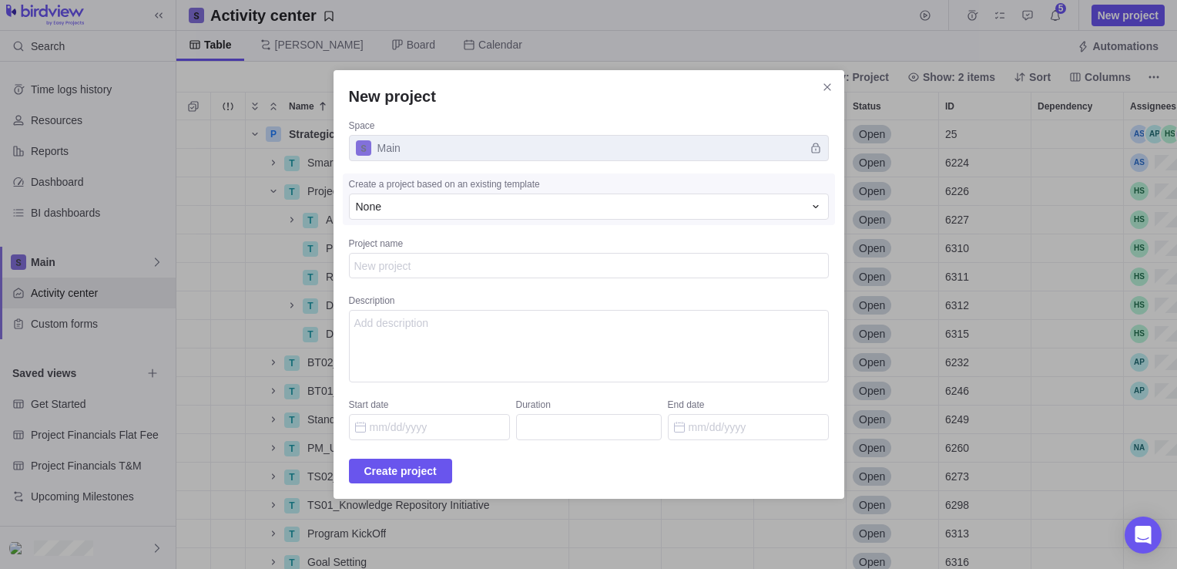
type textarea "x"
click at [462, 152] on span "Main" at bounding box center [589, 148] width 480 height 26
click at [452, 204] on div "None" at bounding box center [580, 206] width 448 height 15
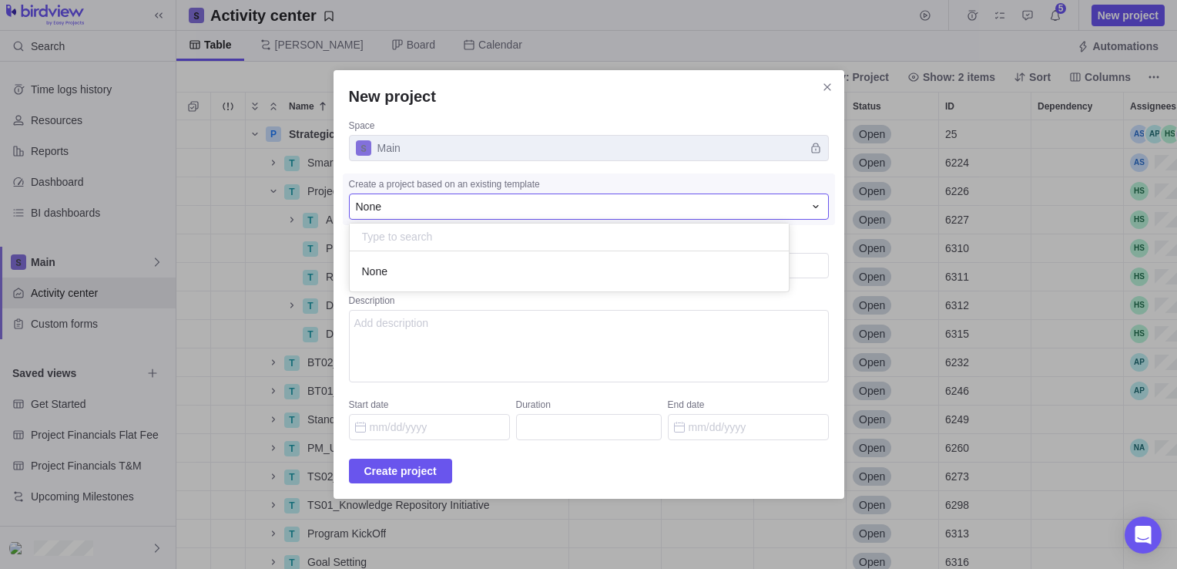
type input "t"
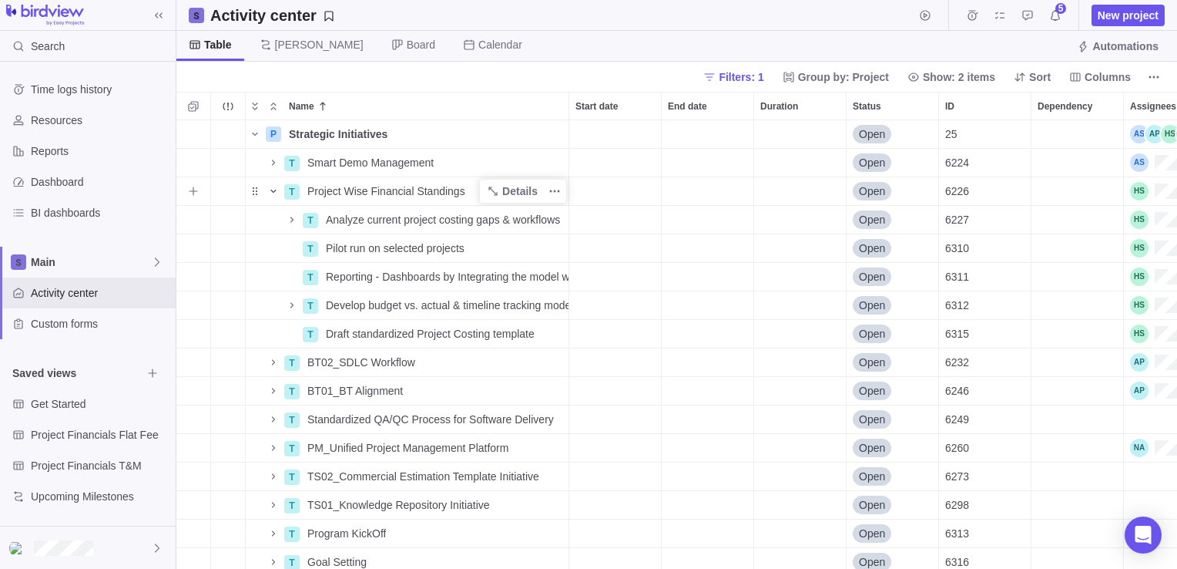
click at [277, 190] on icon "Name" at bounding box center [273, 191] width 12 height 12
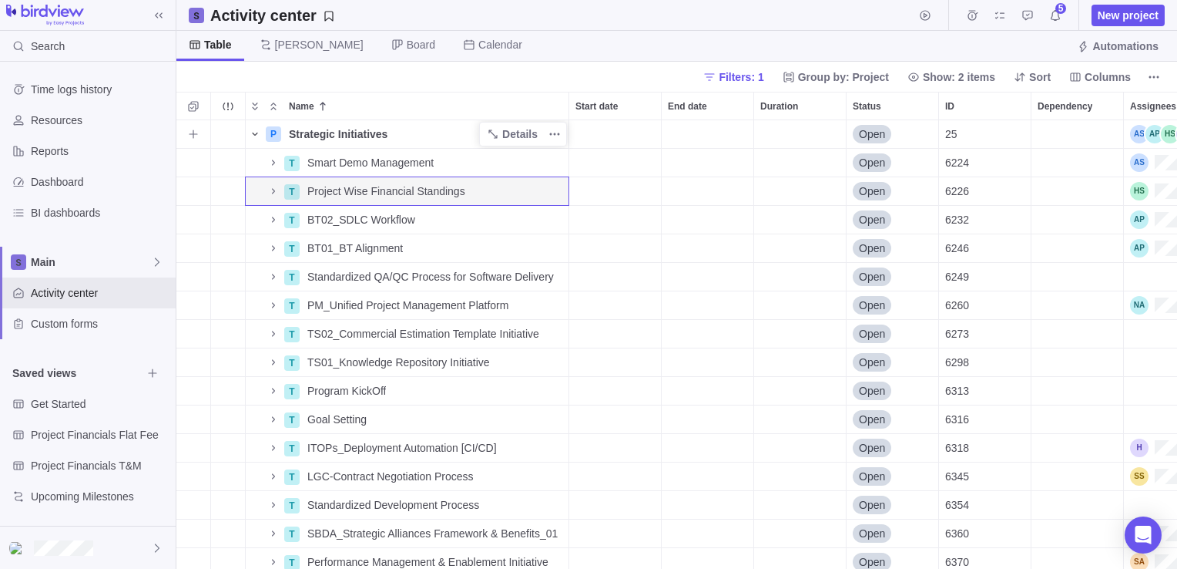
click at [253, 134] on icon "Name" at bounding box center [254, 134] width 5 height 3
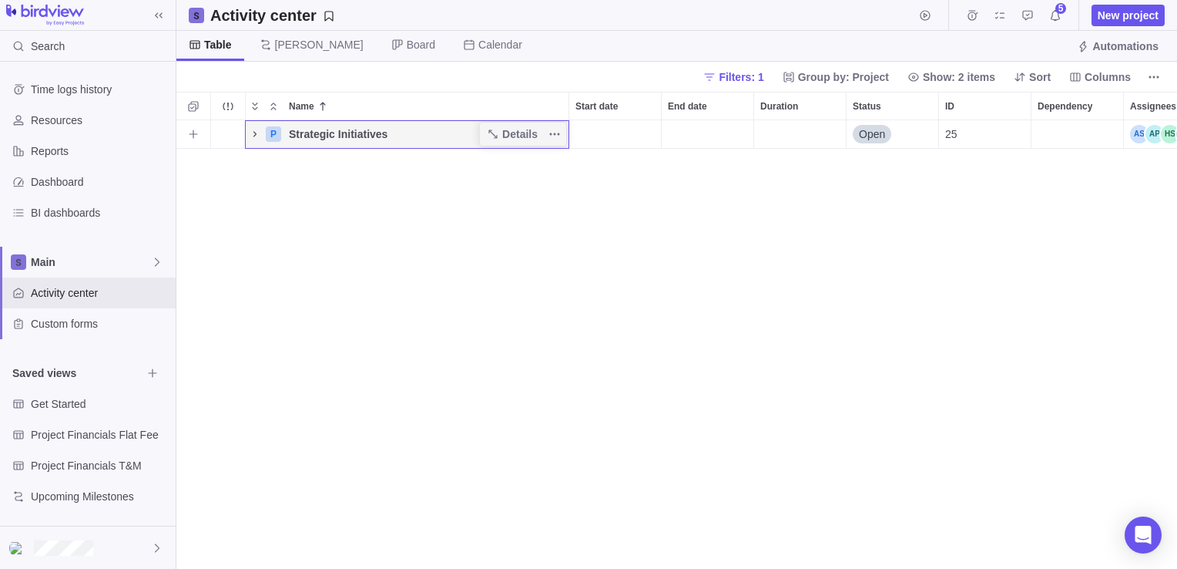
click at [254, 136] on icon "Name" at bounding box center [255, 134] width 12 height 12
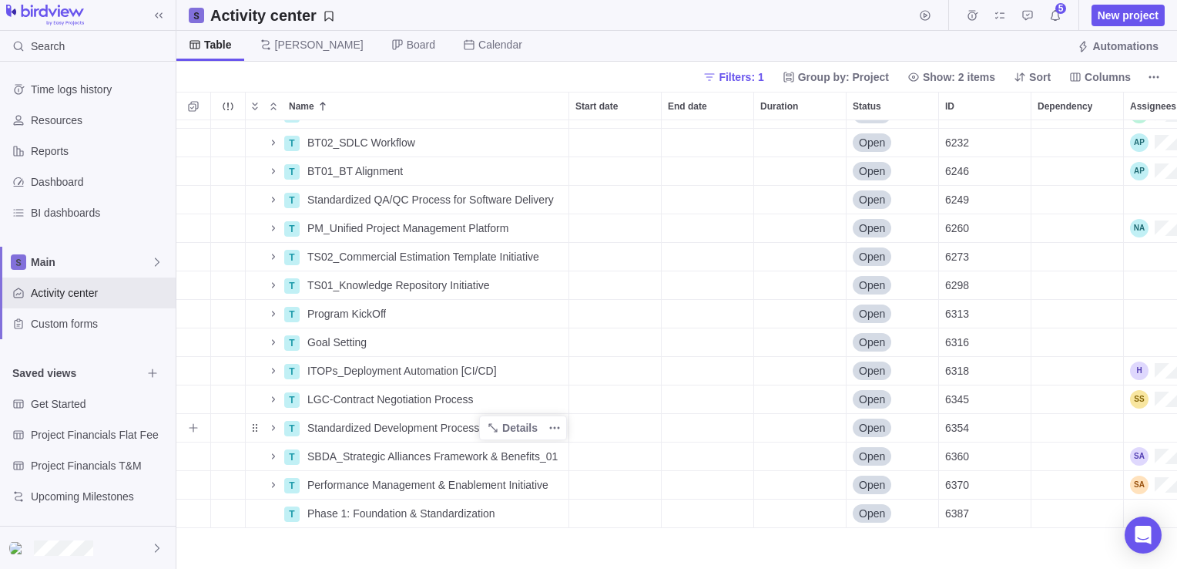
scroll to position [0, 0]
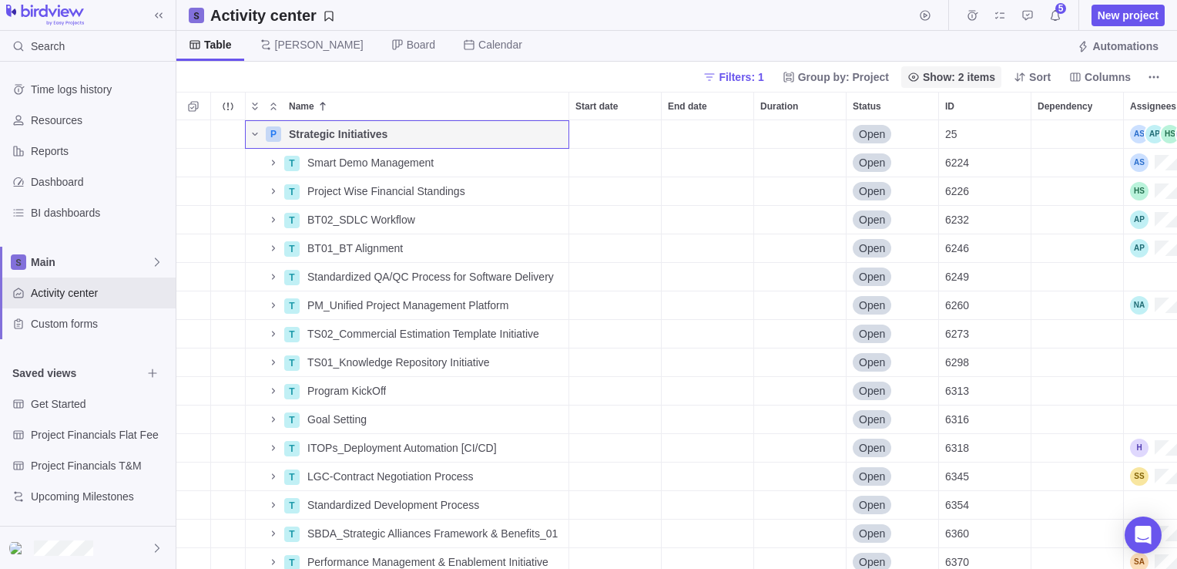
click at [752, 82] on span "Filters: 1" at bounding box center [741, 76] width 45 height 15
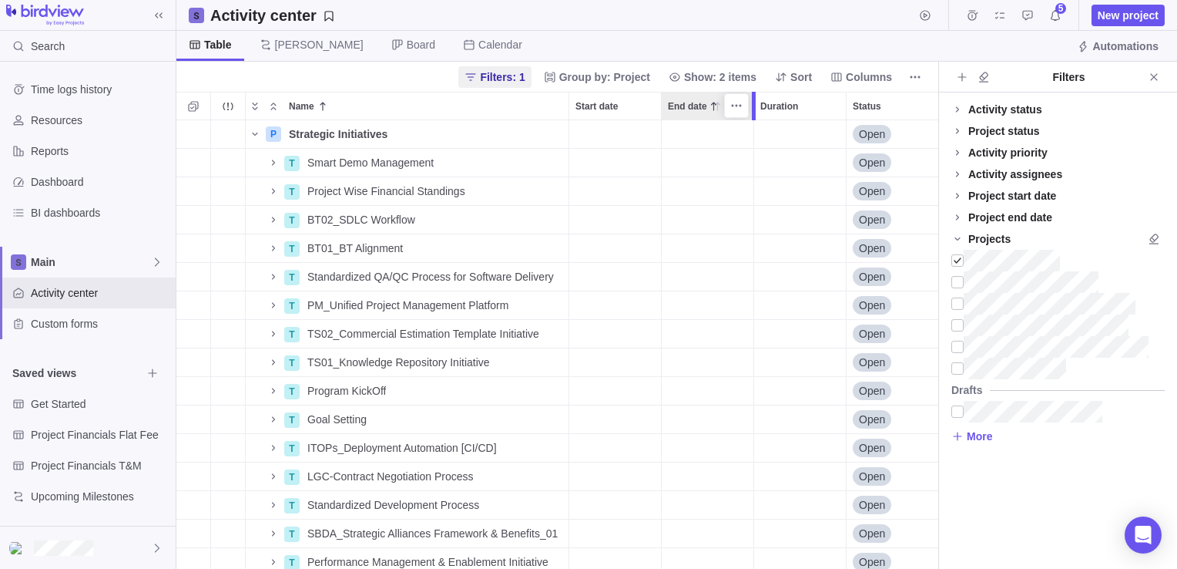
scroll to position [437, 750]
click at [1161, 73] on span "Close" at bounding box center [1154, 77] width 22 height 22
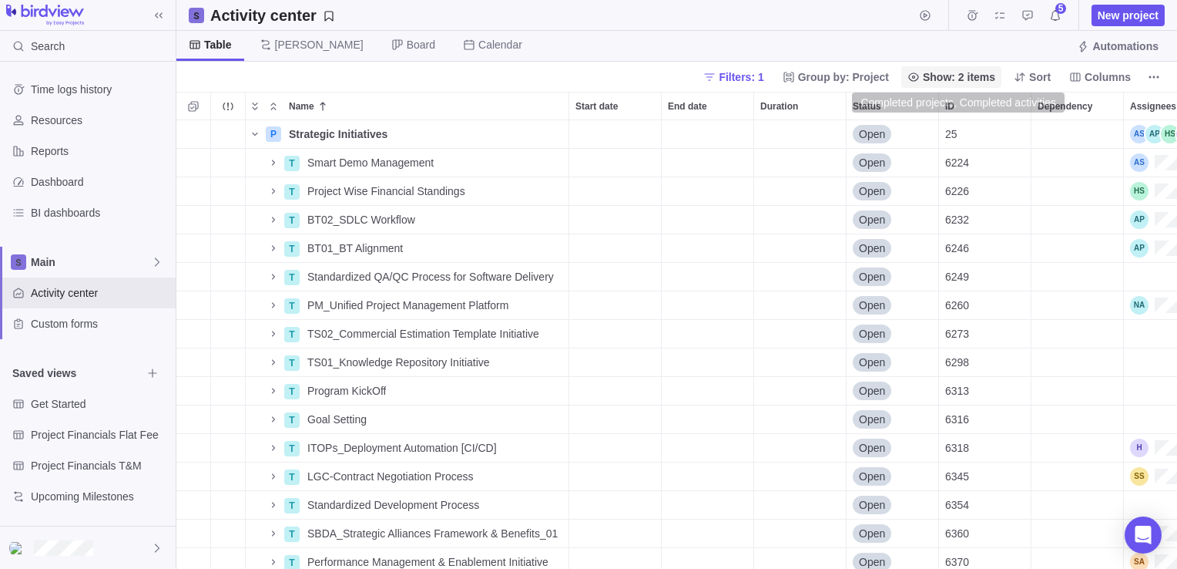
click at [976, 76] on span "Show: 2 items" at bounding box center [959, 76] width 72 height 15
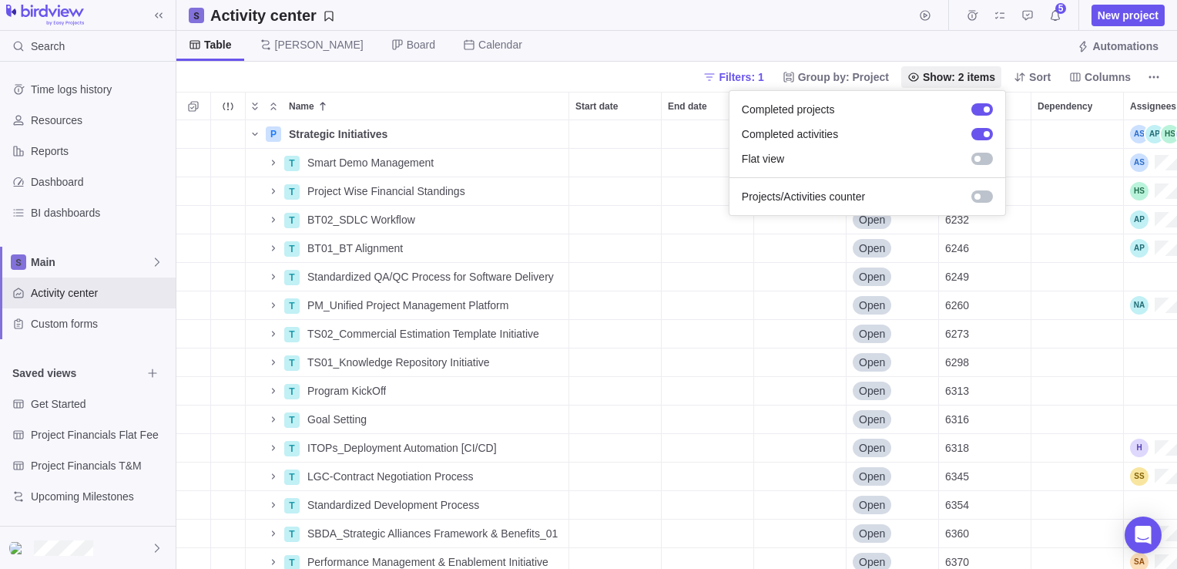
click at [255, 136] on body "Search Time logs history Resources Reports Dashboard BI dashboards Main Activit…" at bounding box center [588, 284] width 1177 height 569
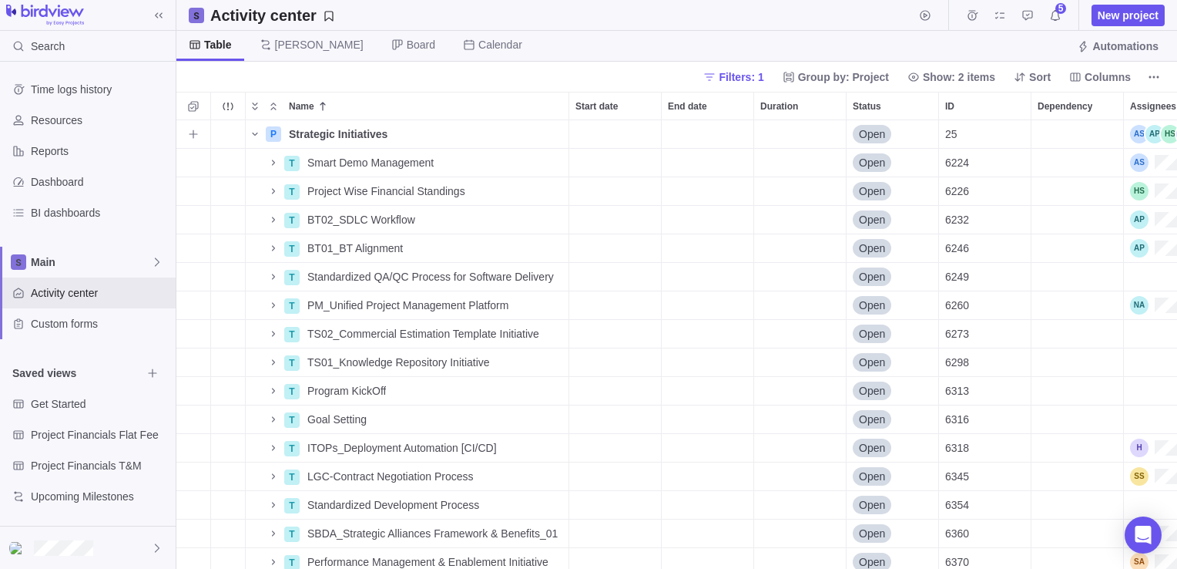
click at [255, 136] on icon "Name" at bounding box center [255, 134] width 12 height 12
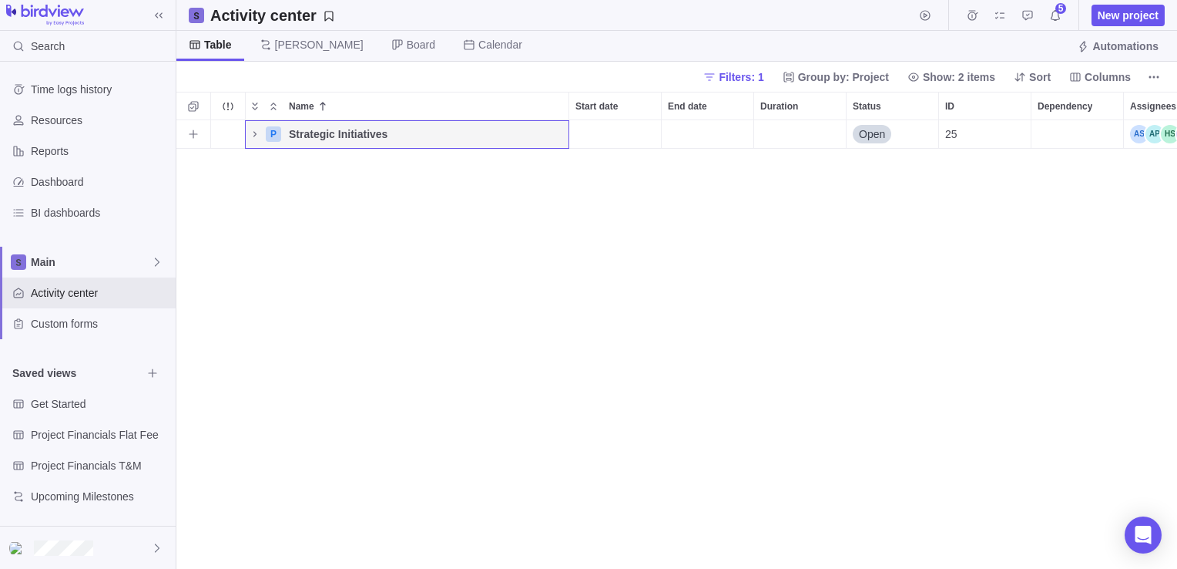
click at [255, 136] on icon "Name" at bounding box center [255, 134] width 12 height 12
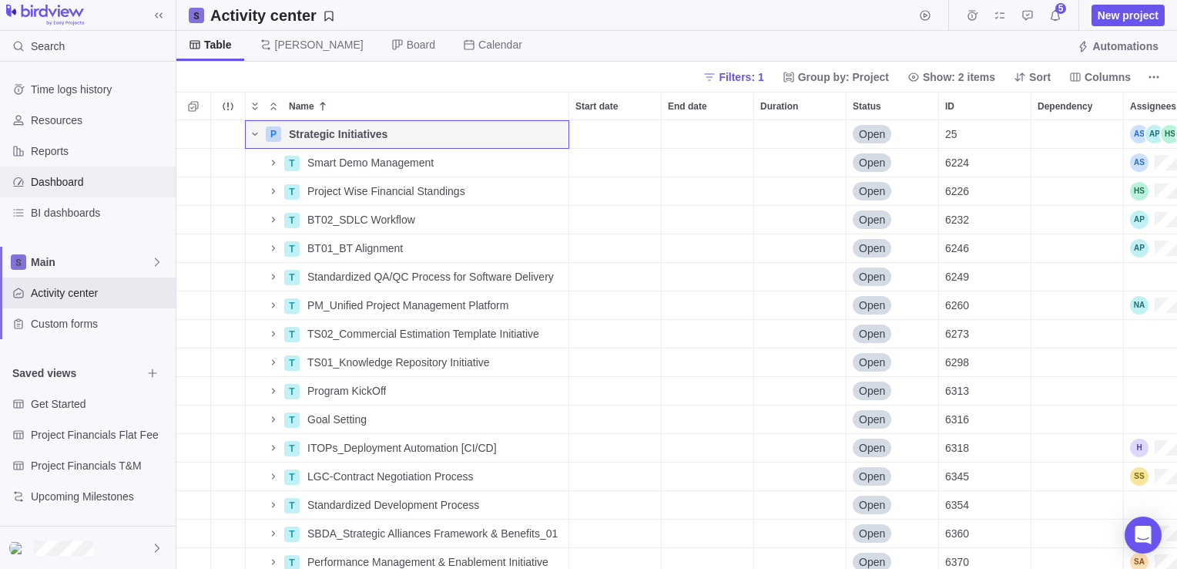
click at [89, 189] on span "Dashboard" at bounding box center [100, 181] width 139 height 15
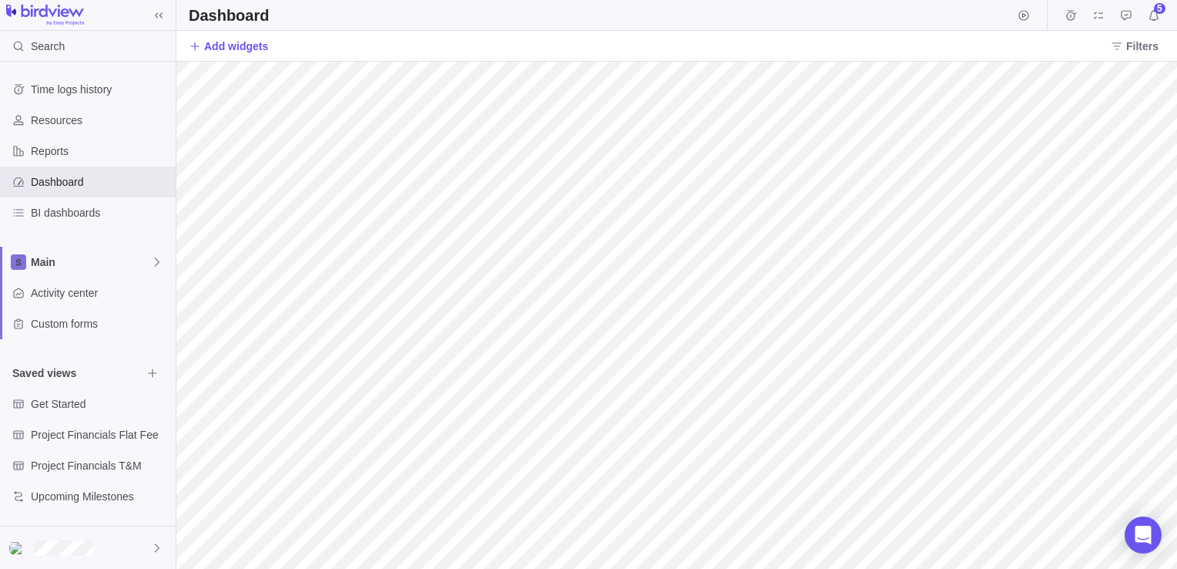
click at [1143, 59] on div "Add widgets Filters" at bounding box center [676, 46] width 1001 height 31
click at [1143, 48] on span "Filters" at bounding box center [1142, 46] width 32 height 15
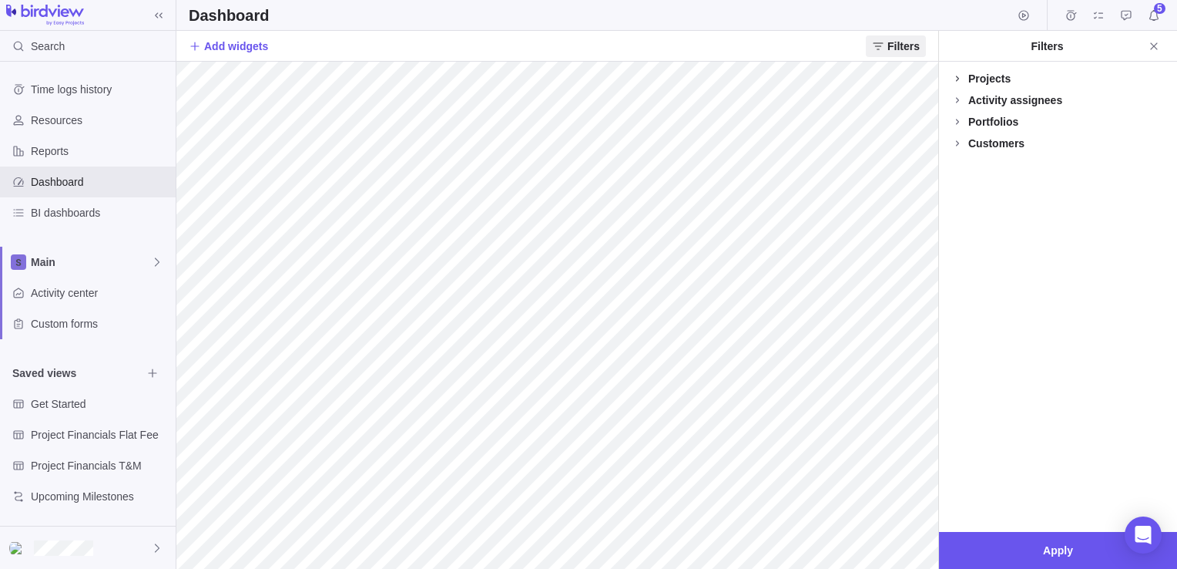
click at [959, 82] on icon at bounding box center [957, 78] width 12 height 12
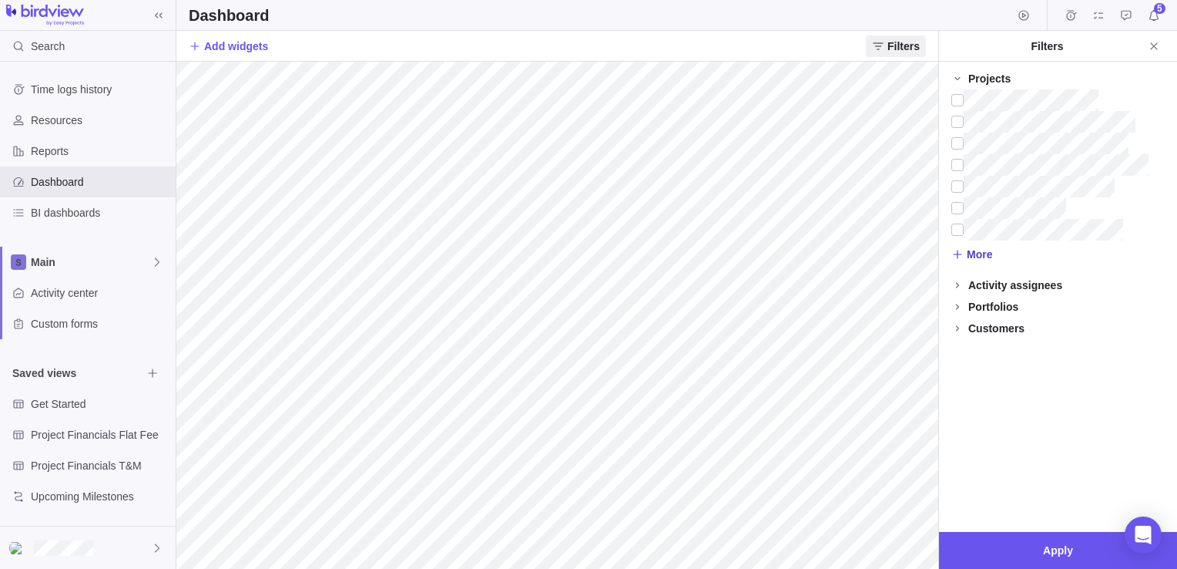
click at [979, 259] on span "More" at bounding box center [979, 254] width 25 height 15
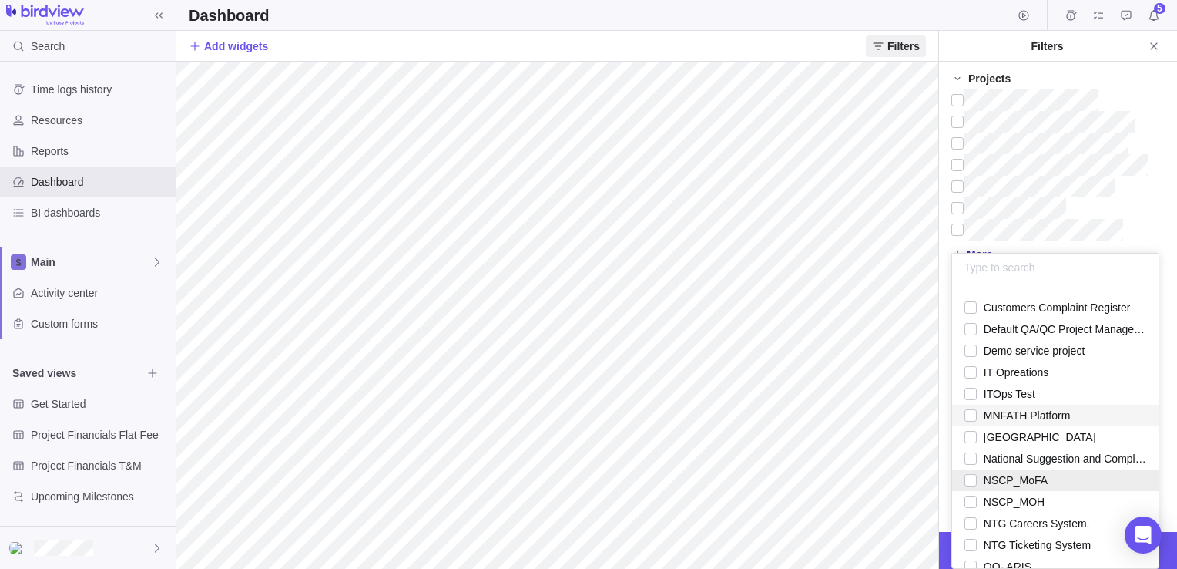
scroll to position [154, 0]
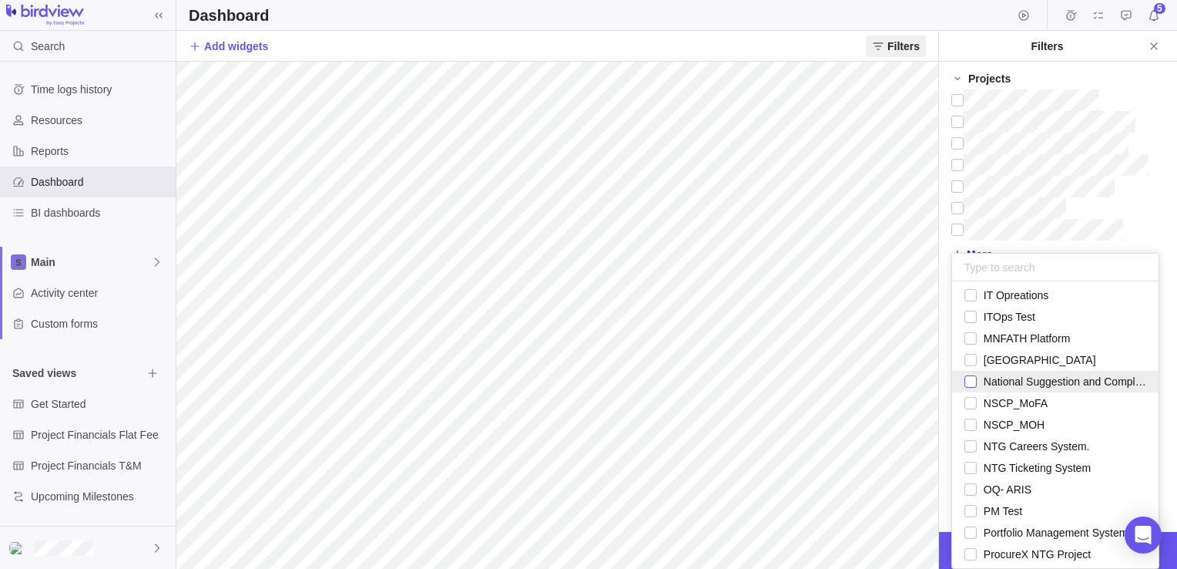
click at [974, 384] on div "grid" at bounding box center [971, 382] width 12 height 22
click at [965, 69] on div "Projects More Activity assignees More Portfolios Customers" at bounding box center [1058, 297] width 238 height 470
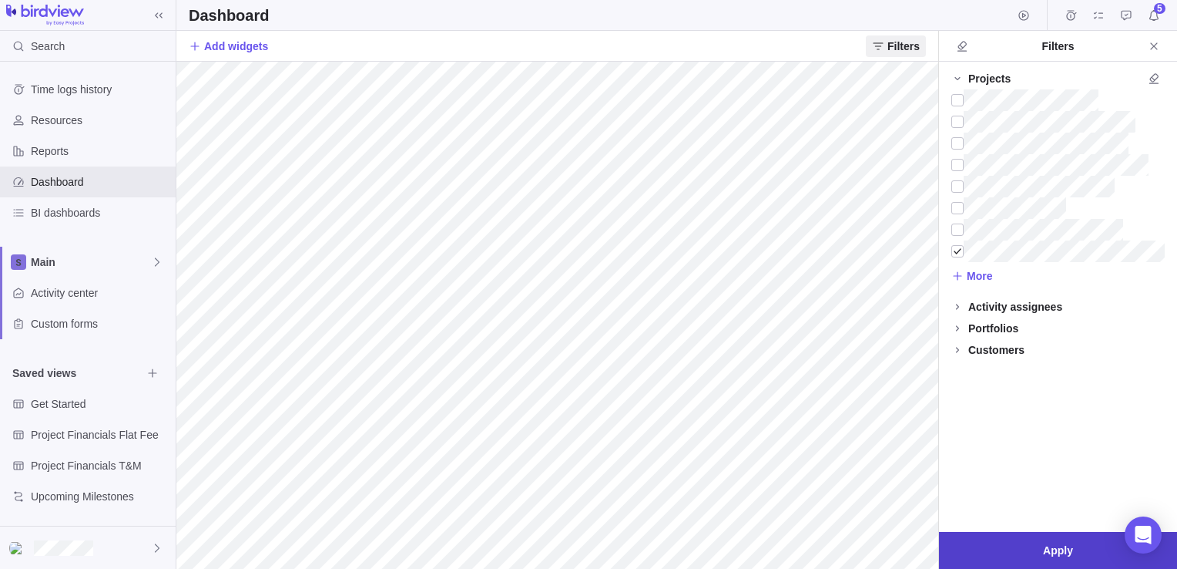
click at [1056, 543] on span "Apply" at bounding box center [1058, 550] width 30 height 18
click at [1149, 50] on icon "Close" at bounding box center [1154, 46] width 12 height 12
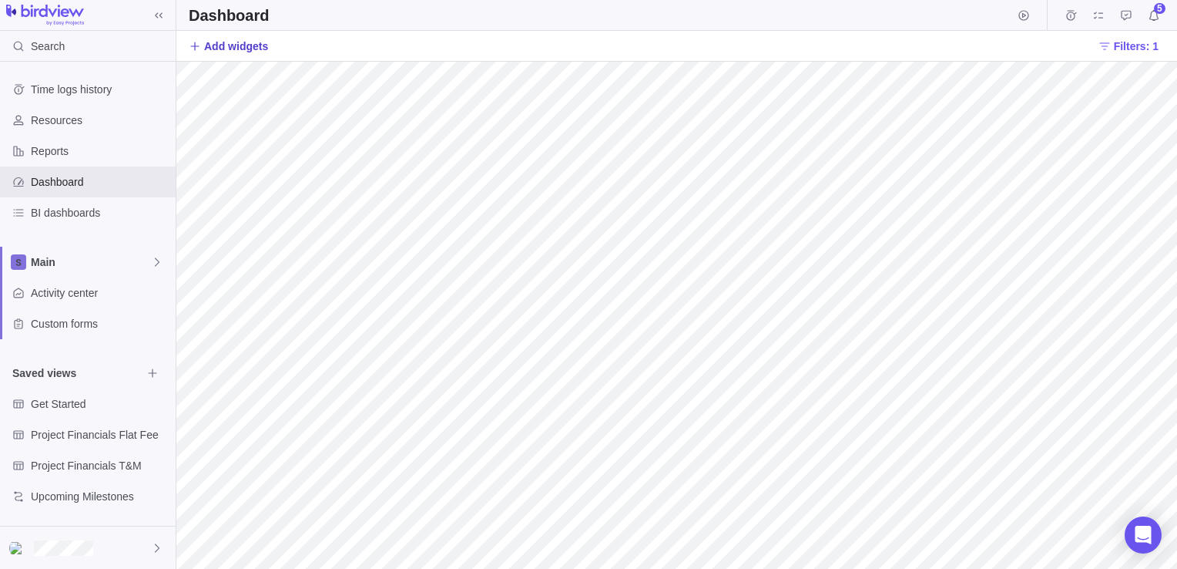
click at [240, 39] on span "Add widgets" at bounding box center [236, 46] width 64 height 15
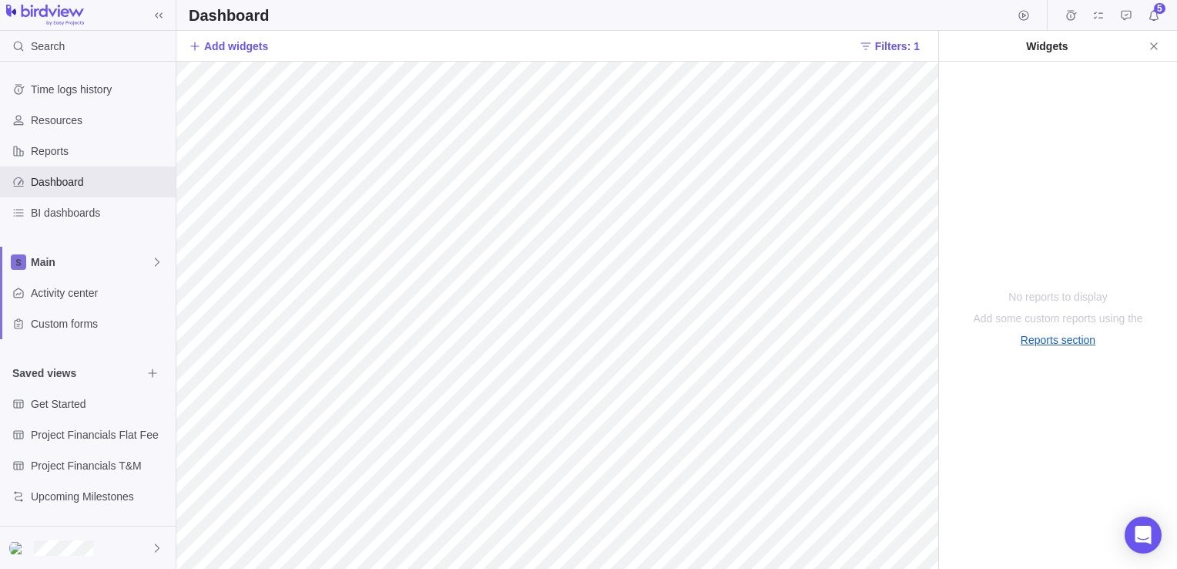
click at [1044, 341] on link "Reports section" at bounding box center [1058, 339] width 75 height 15
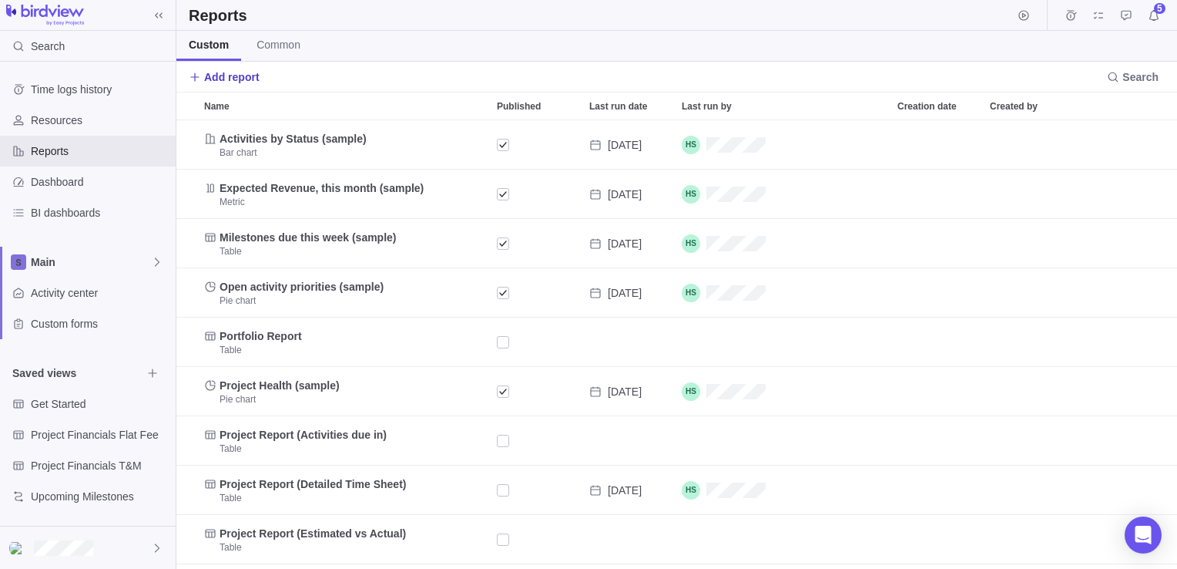
click at [232, 78] on span "Add report" at bounding box center [231, 76] width 55 height 15
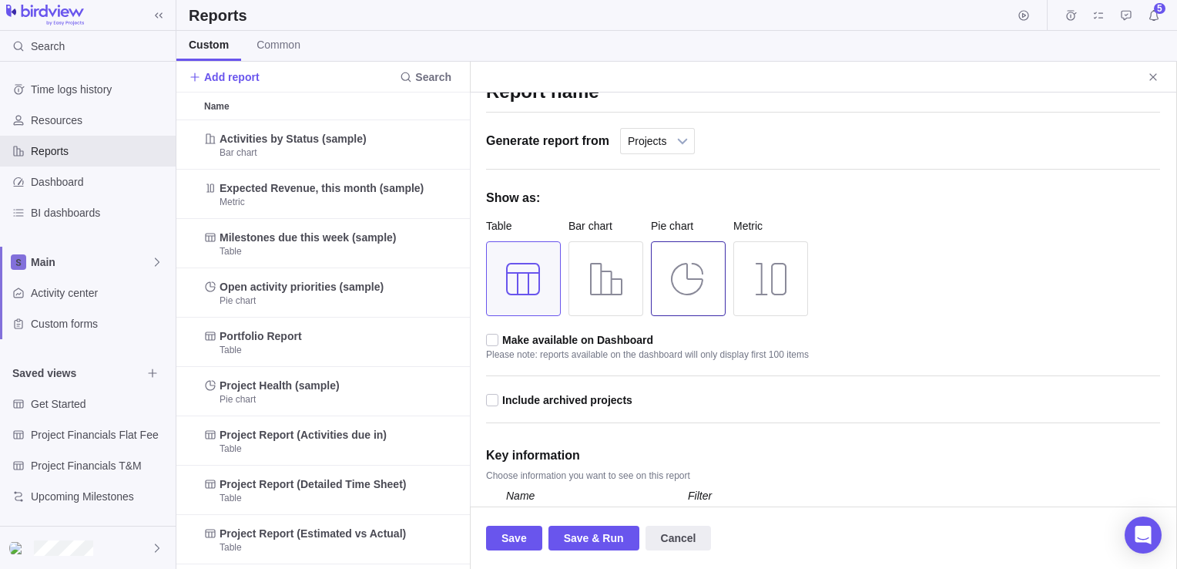
scroll to position [78, 0]
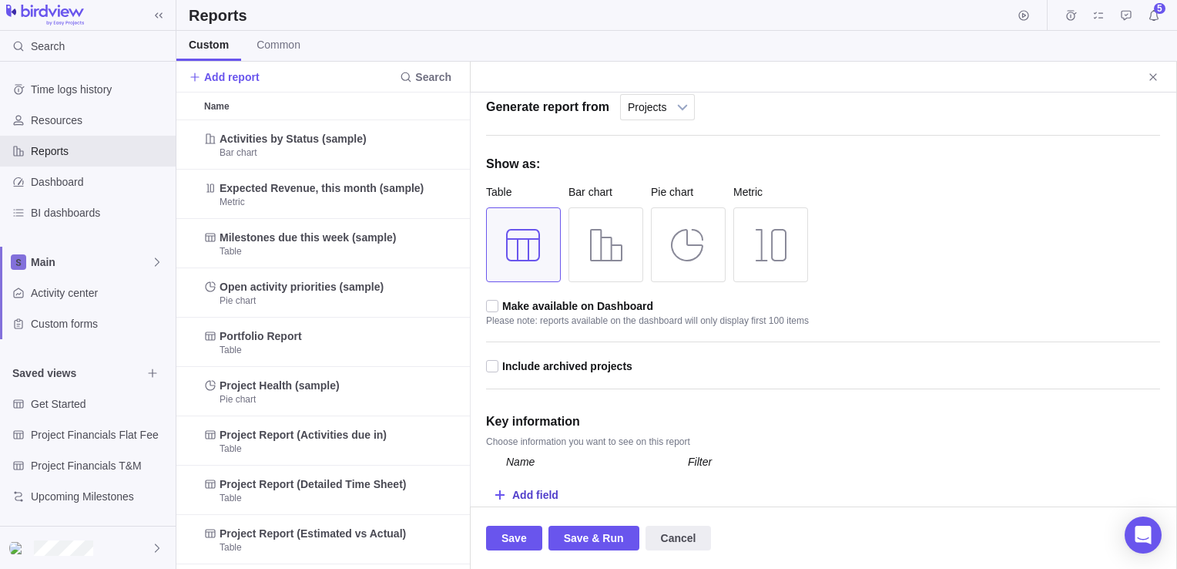
click at [559, 493] on div "Add field" at bounding box center [823, 493] width 674 height 31
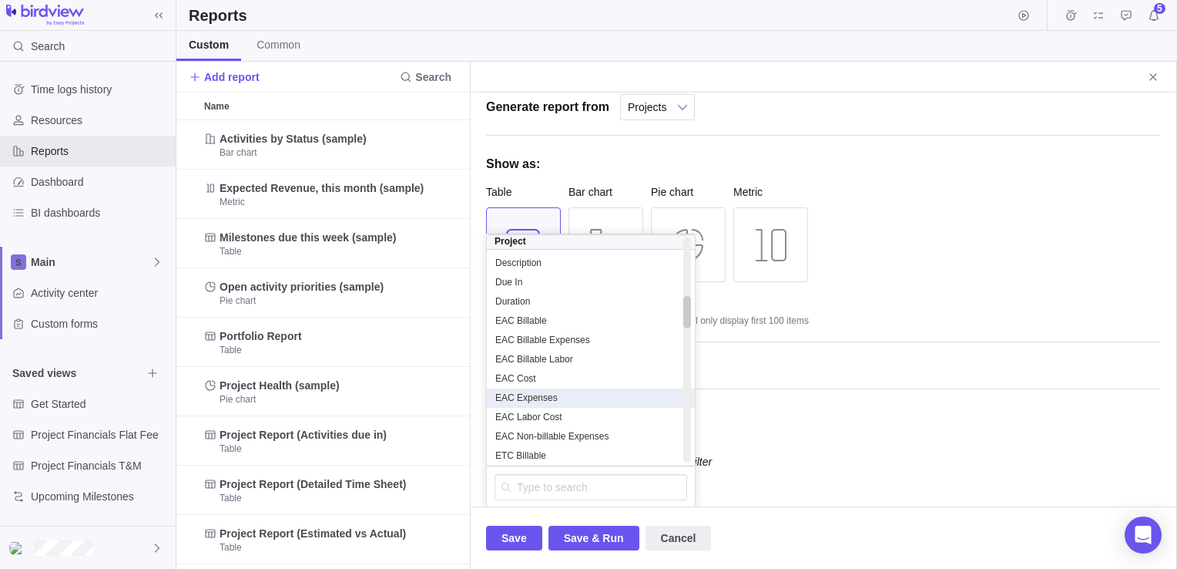
scroll to position [524, 0]
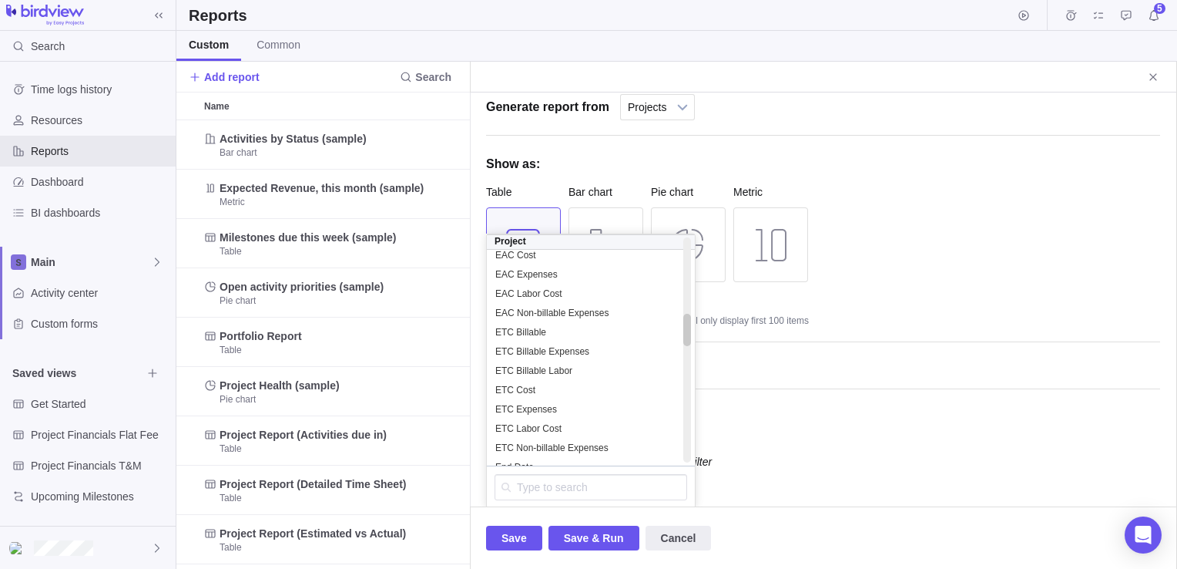
click at [827, 428] on div "Key information" at bounding box center [823, 420] width 674 height 25
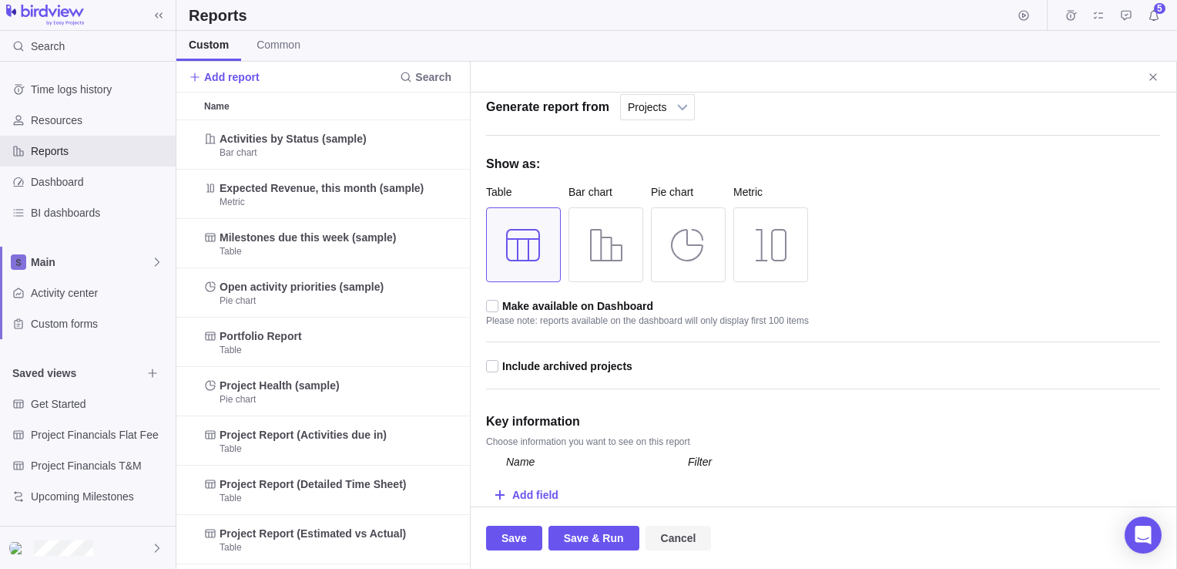
click at [672, 529] on span "Cancel" at bounding box center [678, 538] width 35 height 18
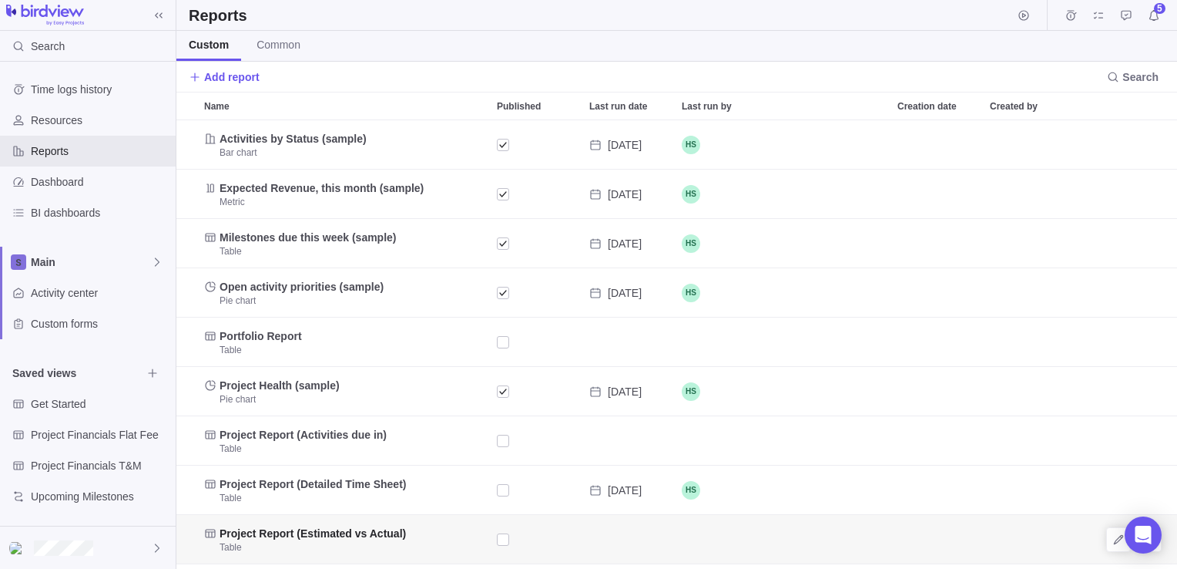
scroll to position [437, 989]
click at [224, 76] on span "Add report" at bounding box center [231, 76] width 55 height 15
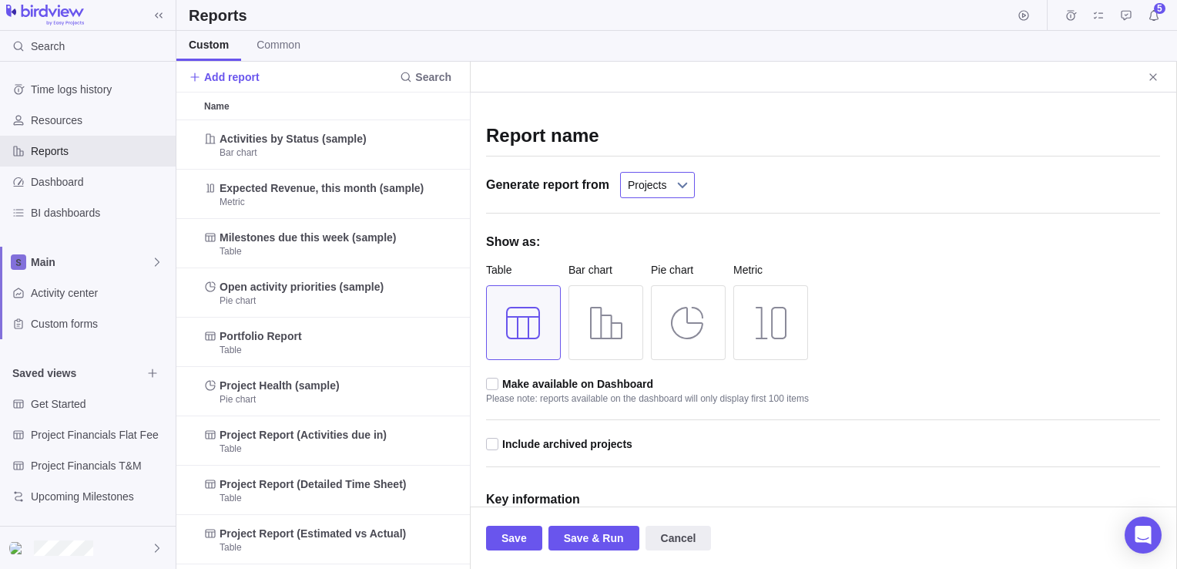
click at [628, 180] on span "Projects" at bounding box center [647, 185] width 39 height 25
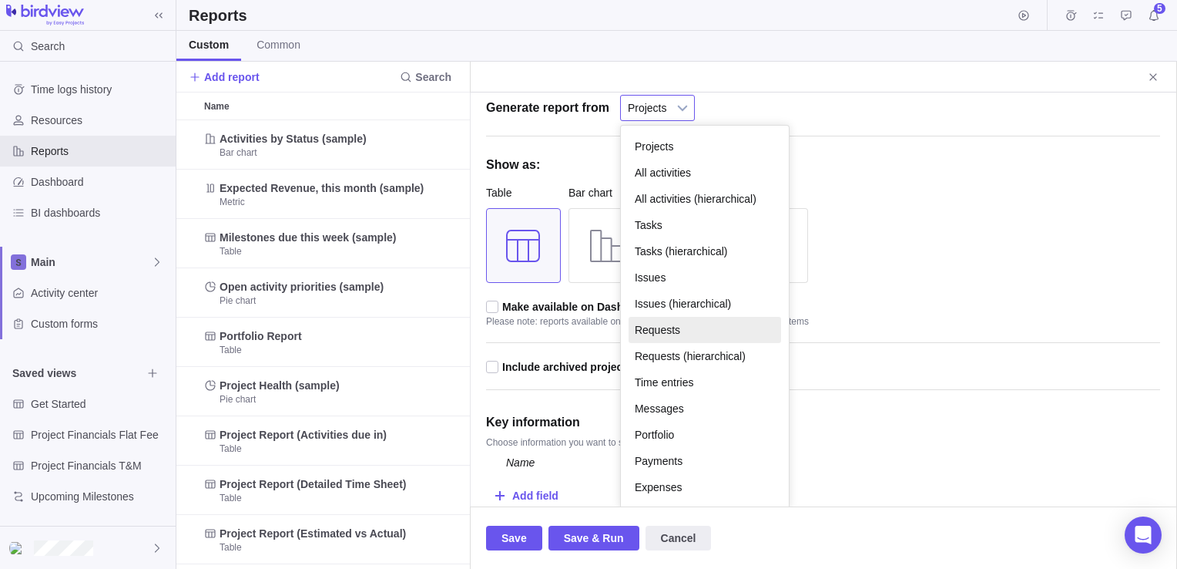
scroll to position [78, 0]
click at [694, 94] on div "Generate report from Projects All activities All activities (hierarchical) Task…" at bounding box center [823, 115] width 674 height 42
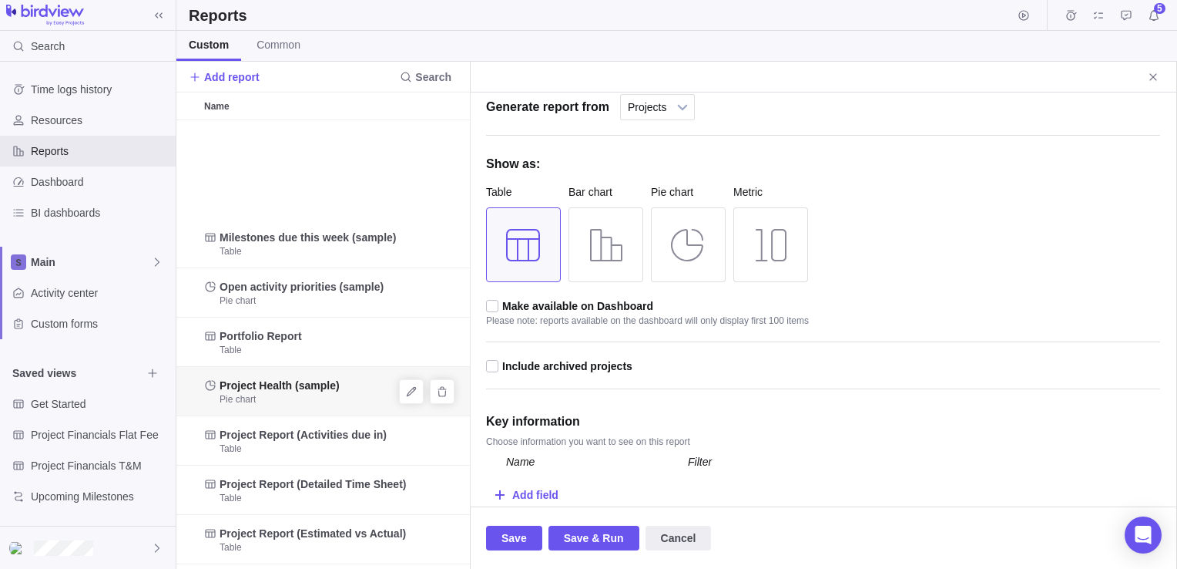
scroll to position [253, 0]
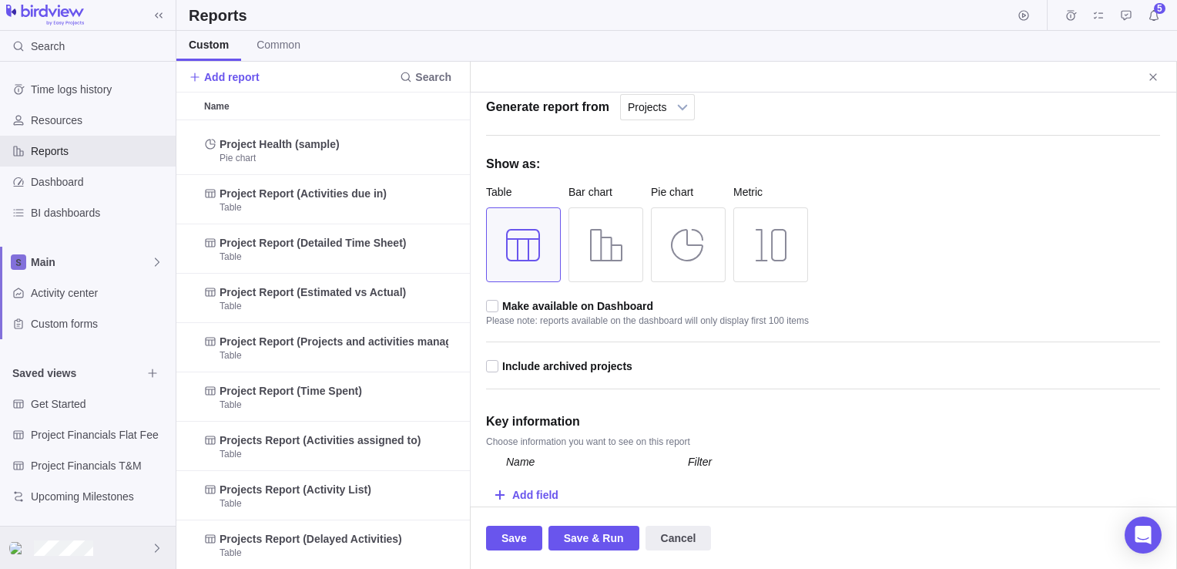
click at [126, 561] on div at bounding box center [88, 547] width 176 height 42
